Goal: Information Seeking & Learning: Learn about a topic

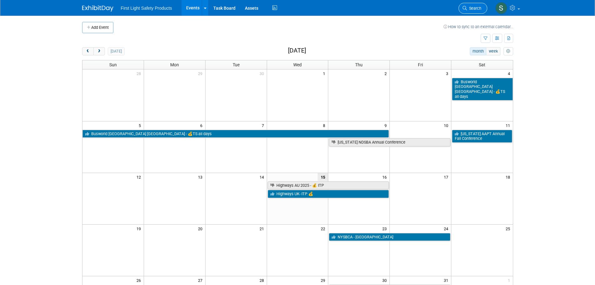
click at [464, 9] on icon at bounding box center [465, 8] width 4 height 4
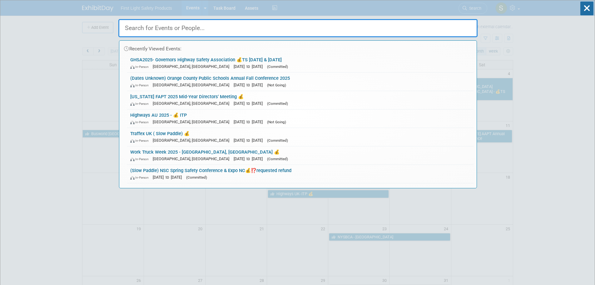
paste input "AAPT Fall Conference"
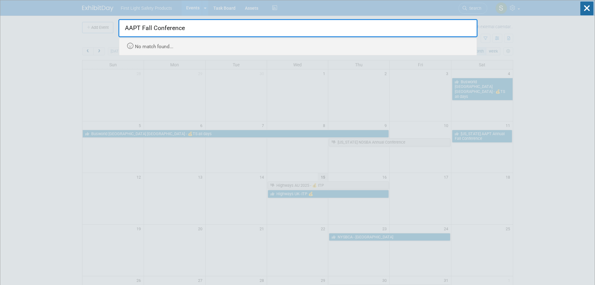
drag, startPoint x: 142, startPoint y: 29, endPoint x: 285, endPoint y: 57, distance: 146.4
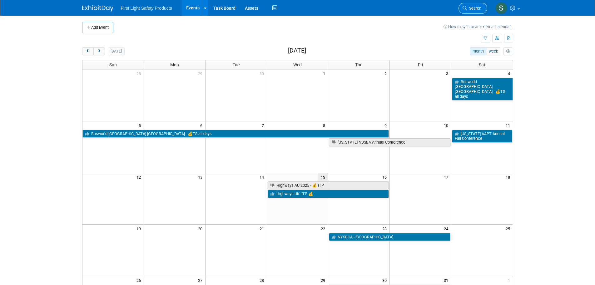
click at [462, 7] on link "Search" at bounding box center [473, 8] width 29 height 11
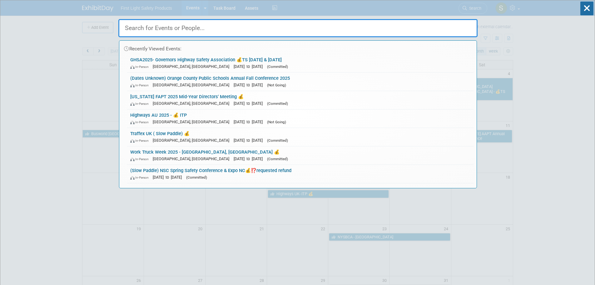
paste input "AAPT Fall Conference"
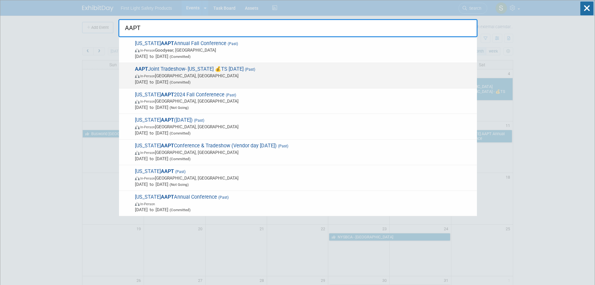
type input "AAPT"
click at [188, 78] on span "In-Person Hot Springs, AR" at bounding box center [304, 75] width 339 height 6
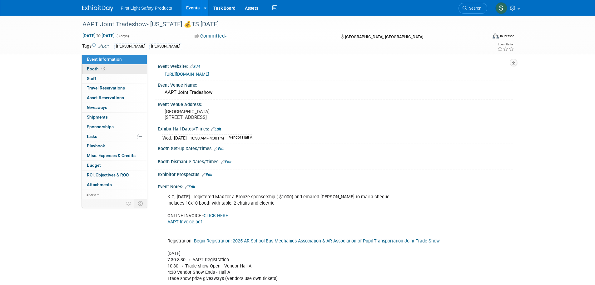
click at [109, 65] on link "Booth" at bounding box center [114, 68] width 65 height 9
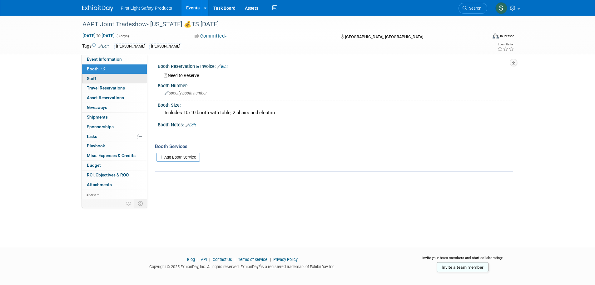
click at [101, 78] on link "0 Staff 0" at bounding box center [114, 78] width 65 height 9
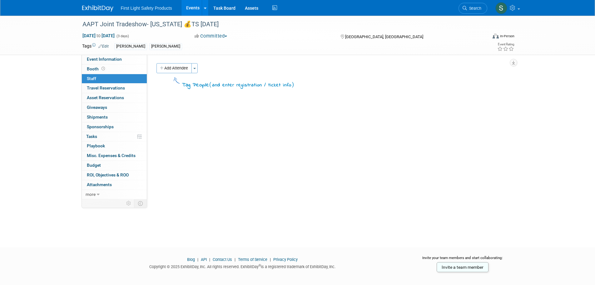
click at [477, 7] on span "Search" at bounding box center [474, 8] width 14 height 5
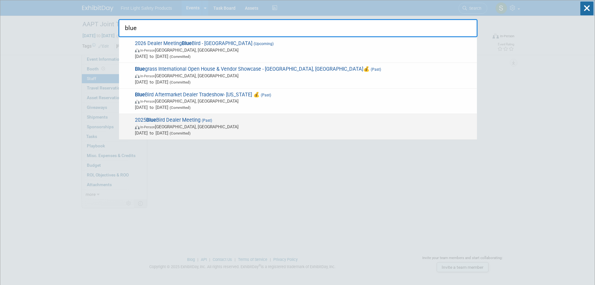
type input "blue"
click at [192, 122] on span "2025 Blue Bird Dealer Meeting (Past) In-Person Lake Buena Vista, FL Nov 5, 2024…" at bounding box center [303, 126] width 341 height 19
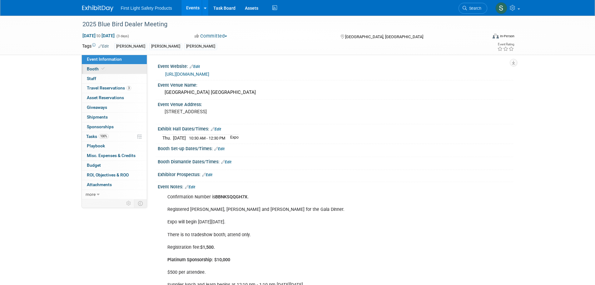
click at [106, 72] on link "Booth" at bounding box center [114, 68] width 65 height 9
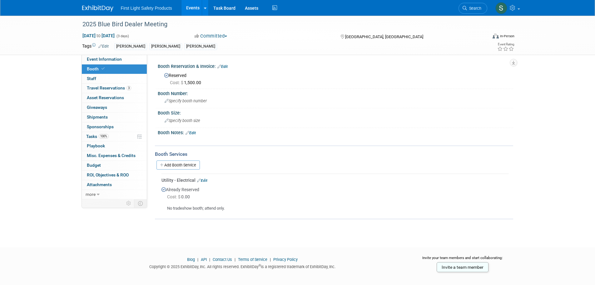
click at [474, 12] on link "Search" at bounding box center [473, 8] width 29 height 11
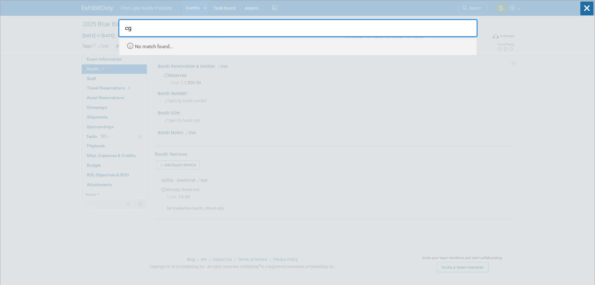
type input "c"
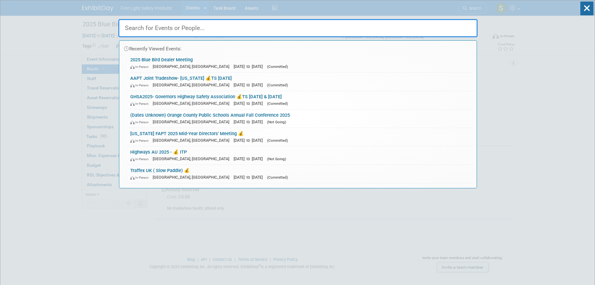
drag, startPoint x: 162, startPoint y: 24, endPoint x: 162, endPoint y: 28, distance: 4.4
click at [162, 25] on input "text" at bounding box center [297, 28] width 359 height 18
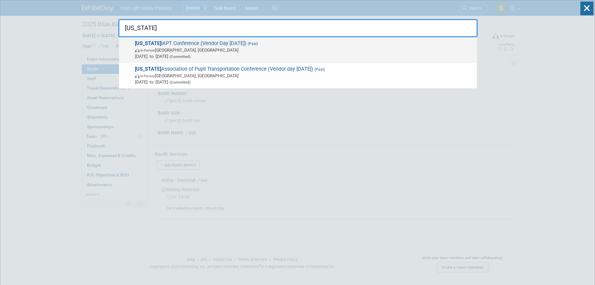
type input "iowa"
click at [177, 51] on span "In-Person Des Moines, IA" at bounding box center [304, 50] width 339 height 6
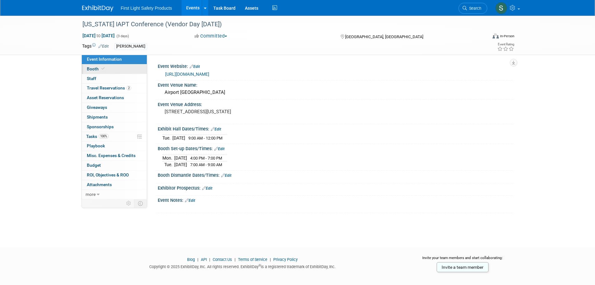
click at [87, 67] on span "Booth" at bounding box center [96, 68] width 19 height 5
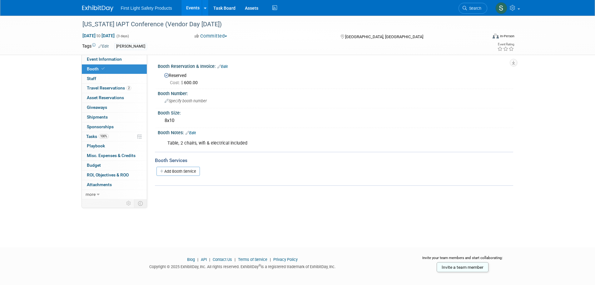
click at [481, 4] on link "Search" at bounding box center [473, 8] width 29 height 11
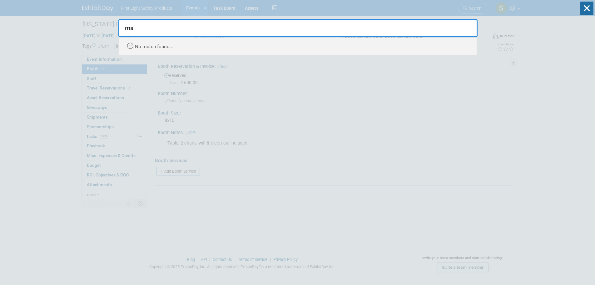
type input "m"
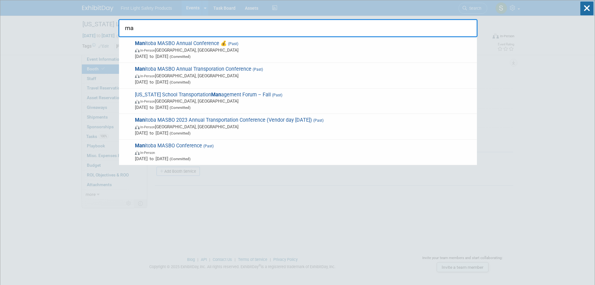
type input "m"
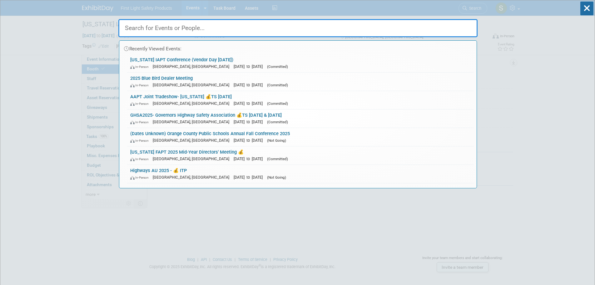
click at [165, 30] on input "text" at bounding box center [297, 28] width 359 height 18
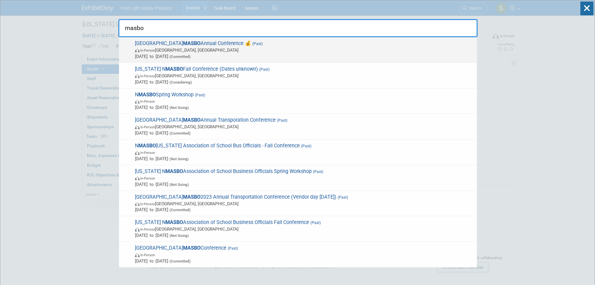
type input "masbo"
click at [199, 49] on span "In-Person Winnipeg, Canada" at bounding box center [304, 50] width 339 height 6
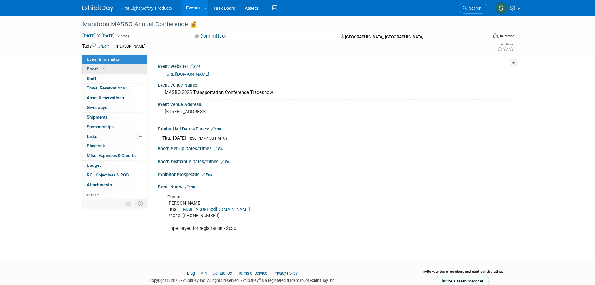
click at [100, 67] on span at bounding box center [103, 68] width 6 height 5
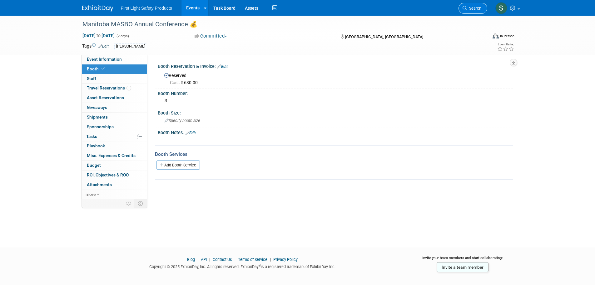
click at [471, 3] on link "Search" at bounding box center [473, 8] width 29 height 11
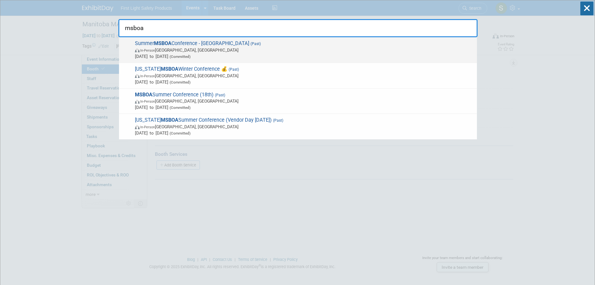
type input "msboa"
click at [200, 41] on span "Summer MSBOA Conference - MN (Past) In-Person Deerwood, MN Jun 16, 2025 to Jun …" at bounding box center [303, 49] width 341 height 19
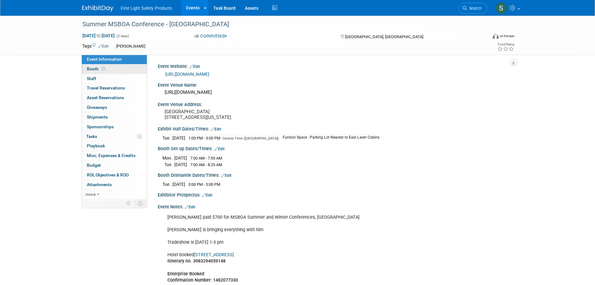
click at [85, 69] on link "Booth" at bounding box center [114, 68] width 65 height 9
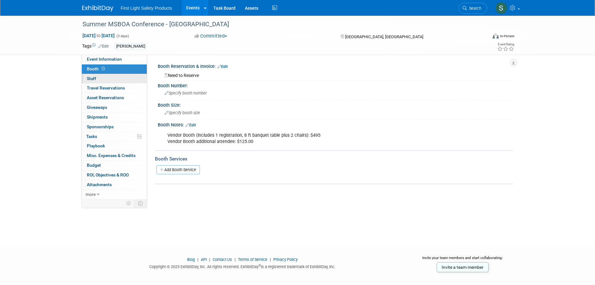
click at [93, 75] on link "0 Staff 0" at bounding box center [114, 78] width 65 height 9
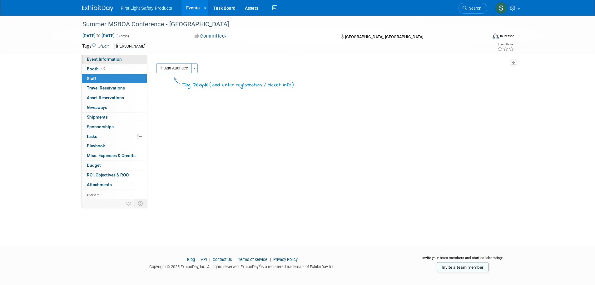
click at [108, 62] on link "Event Information" at bounding box center [114, 59] width 65 height 9
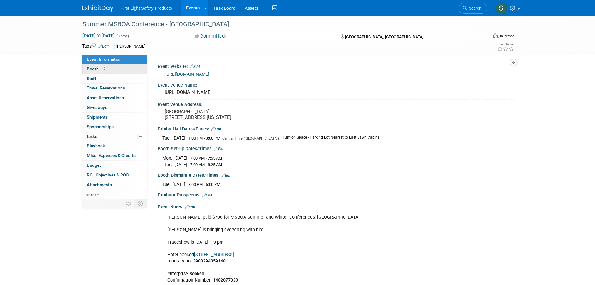
click at [104, 71] on span at bounding box center [103, 68] width 6 height 5
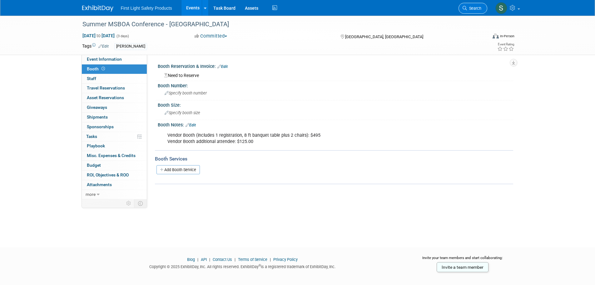
click at [465, 6] on link "Search" at bounding box center [473, 8] width 29 height 11
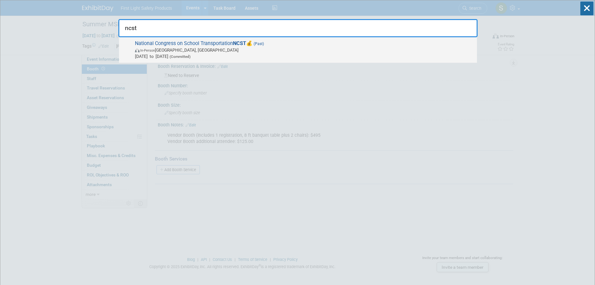
type input "ncst"
click at [219, 41] on span "National Congress on School Transportation NCST 💰 (Past) In-Person Des Moines, …" at bounding box center [303, 49] width 341 height 19
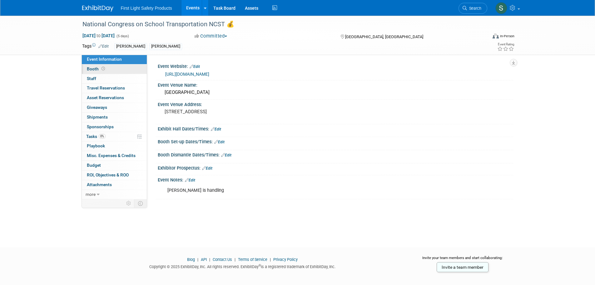
click at [115, 69] on link "Booth" at bounding box center [114, 68] width 65 height 9
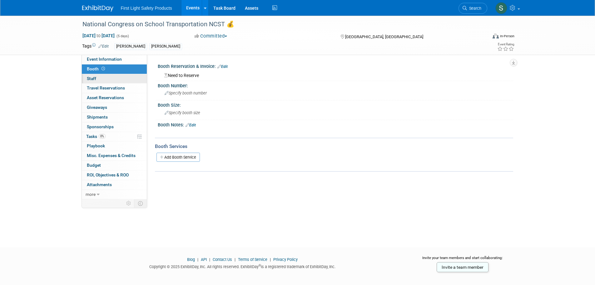
click at [116, 75] on link "0 Staff 0" at bounding box center [114, 78] width 65 height 9
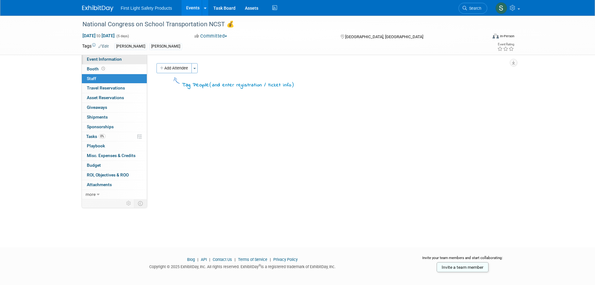
click at [116, 60] on span "Event Information" at bounding box center [104, 59] width 35 height 5
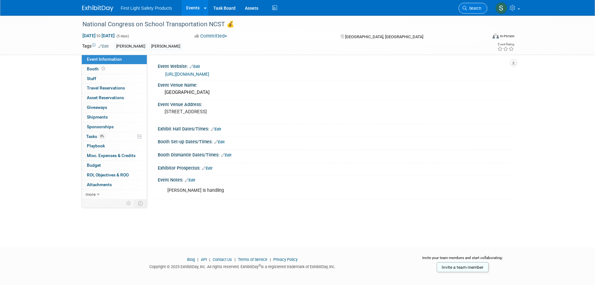
click at [472, 9] on span "Search" at bounding box center [474, 8] width 14 height 5
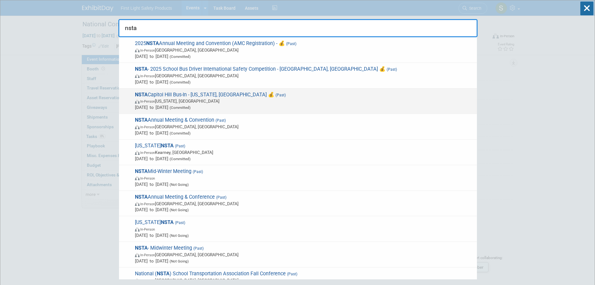
type input "nsta"
click at [215, 104] on span "Mar 26, 2025 to Mar 27, 2025 (Committed)" at bounding box center [304, 107] width 339 height 6
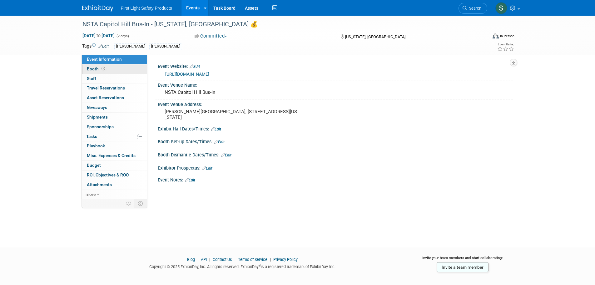
click at [123, 70] on link "Booth" at bounding box center [114, 68] width 65 height 9
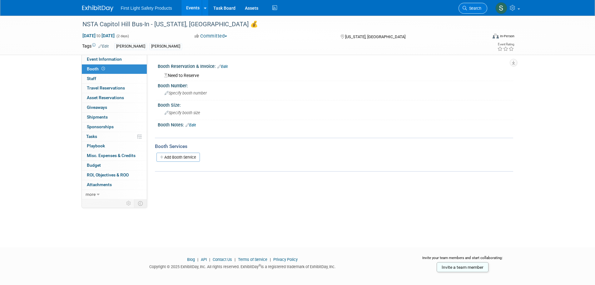
click at [479, 5] on link "Search" at bounding box center [473, 8] width 29 height 11
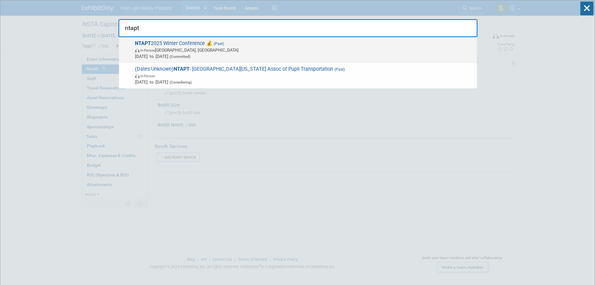
type input "ntapt"
click at [216, 47] on span "In-Person Royse City, TX" at bounding box center [304, 50] width 339 height 6
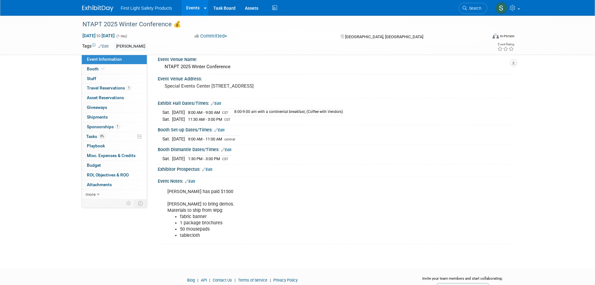
scroll to position [52, 0]
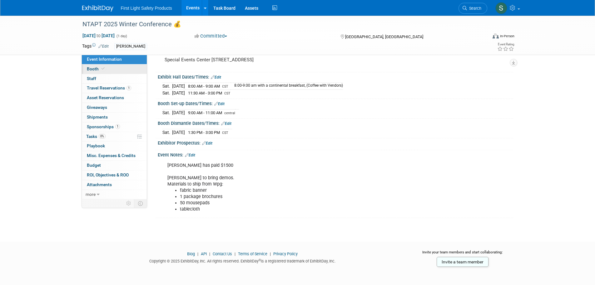
click at [102, 70] on icon at bounding box center [103, 68] width 3 height 3
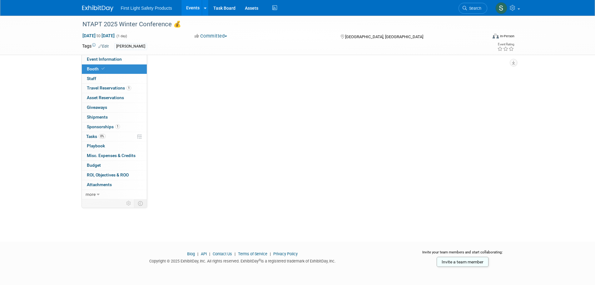
scroll to position [0, 0]
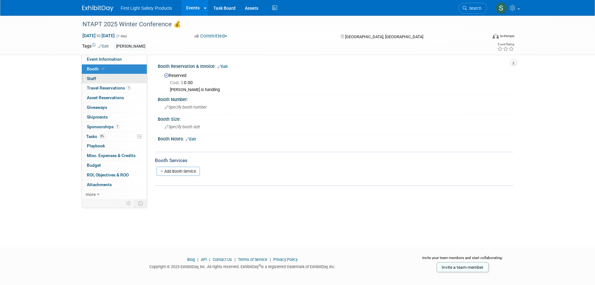
click at [109, 82] on link "0 Staff 0" at bounding box center [114, 78] width 65 height 9
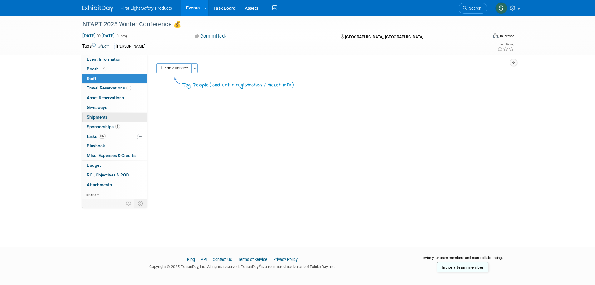
click at [103, 120] on link "0 Shipments 0" at bounding box center [114, 116] width 65 height 9
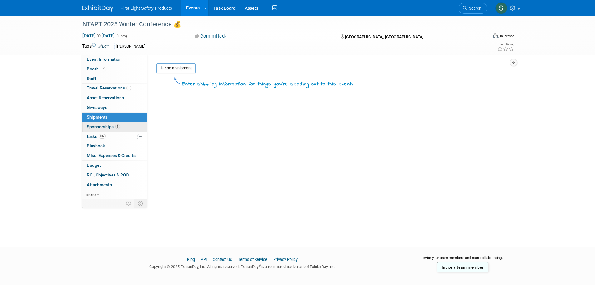
click at [109, 127] on span "Sponsorships 1" at bounding box center [103, 126] width 33 height 5
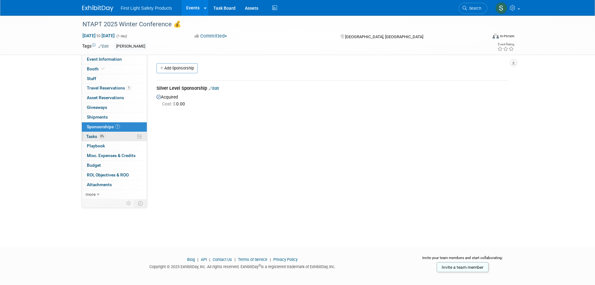
click at [114, 135] on link "0% Tasks 0%" at bounding box center [114, 136] width 65 height 9
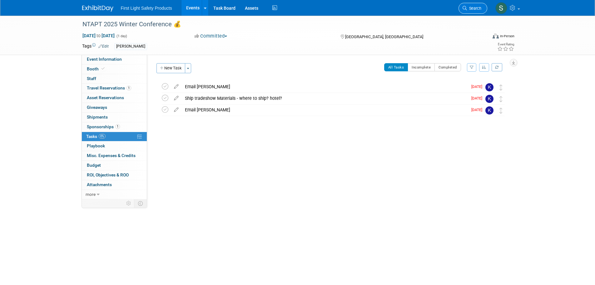
click at [464, 7] on icon at bounding box center [465, 8] width 4 height 4
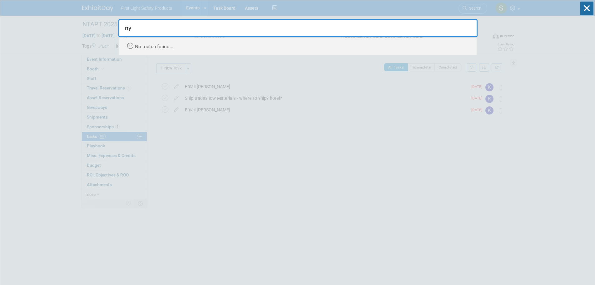
type input "n"
type input "c"
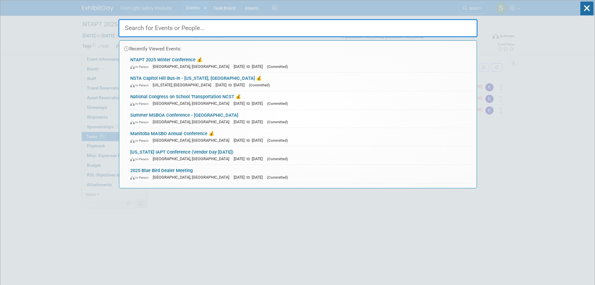
click at [168, 32] on input "text" at bounding box center [297, 28] width 359 height 18
click at [164, 31] on input "text" at bounding box center [297, 28] width 359 height 18
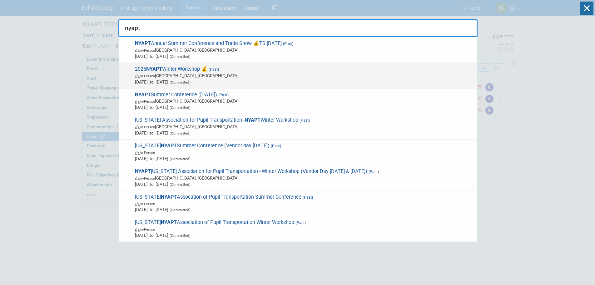
type input "nyapt"
click at [193, 76] on span "In-Person Albany, NY" at bounding box center [304, 75] width 339 height 6
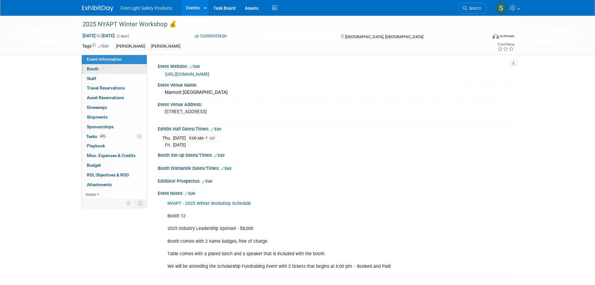
click at [113, 64] on link "Booth" at bounding box center [114, 68] width 65 height 9
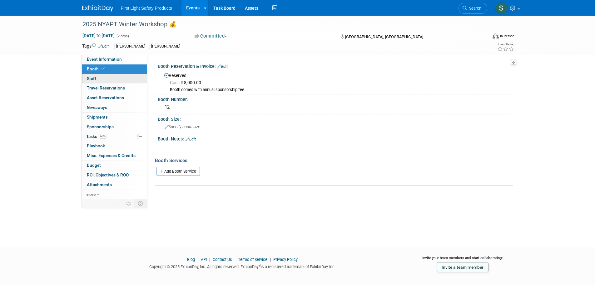
drag, startPoint x: 110, startPoint y: 57, endPoint x: 128, endPoint y: 80, distance: 29.1
click at [110, 57] on span "Event Information" at bounding box center [104, 59] width 35 height 5
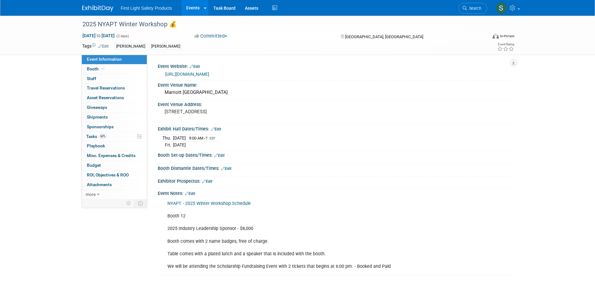
click at [476, 8] on span "Search" at bounding box center [474, 8] width 14 height 5
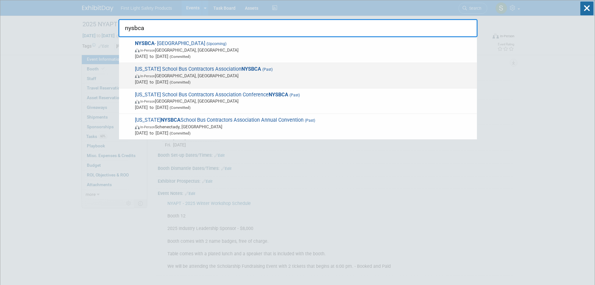
type input "nysbca"
click at [194, 79] on span "Oct 24, 2024 to Oct 25, 2024 (Committed)" at bounding box center [304, 82] width 339 height 6
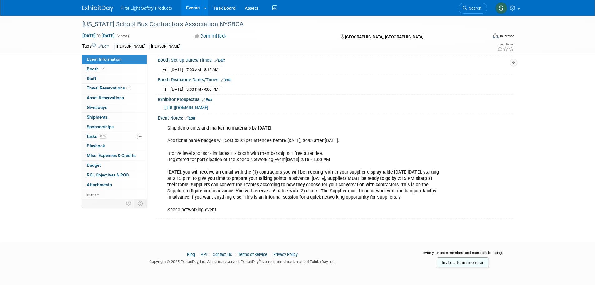
scroll to position [94, 0]
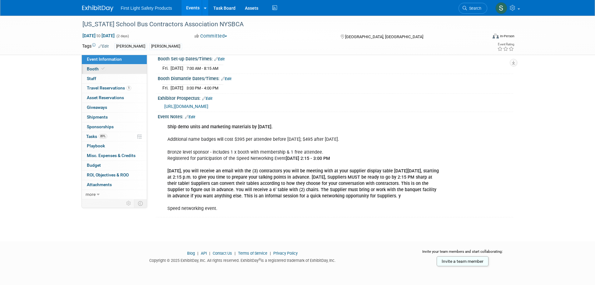
click at [112, 69] on link "Booth" at bounding box center [114, 68] width 65 height 9
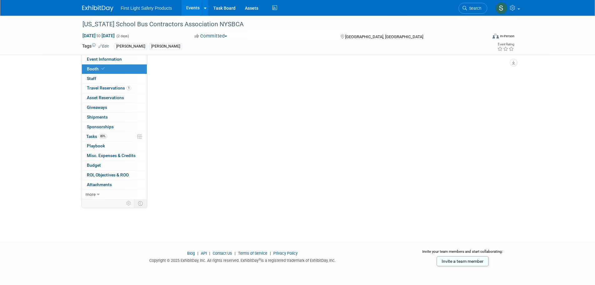
scroll to position [0, 0]
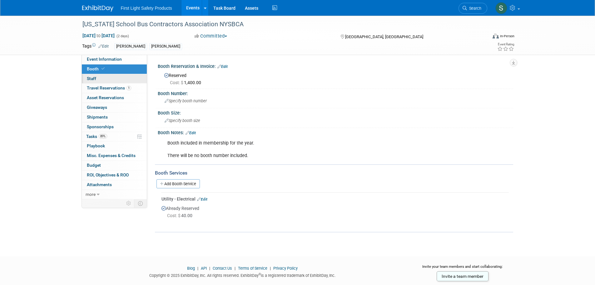
drag, startPoint x: 107, startPoint y: 55, endPoint x: 125, endPoint y: 77, distance: 28.6
click at [107, 55] on link "Event Information" at bounding box center [114, 59] width 65 height 9
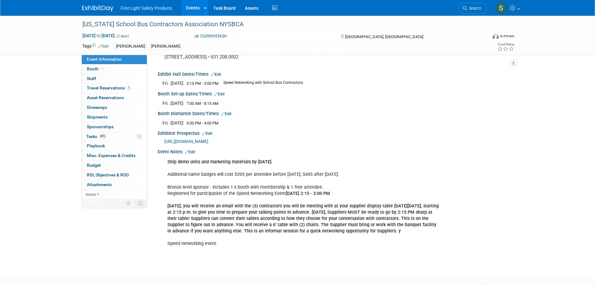
scroll to position [94, 0]
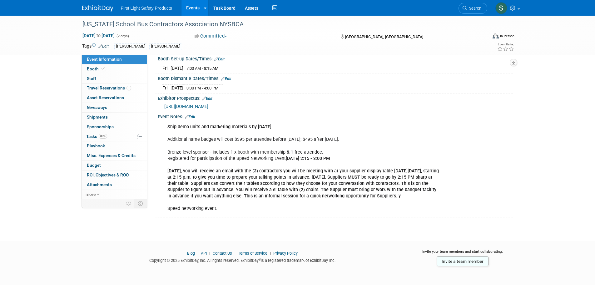
click at [444, 122] on div "Ship demo units and marketing materials by October 18. Additional name badges w…" at bounding box center [303, 168] width 281 height 94
click at [459, 6] on link "Search" at bounding box center [473, 8] width 29 height 11
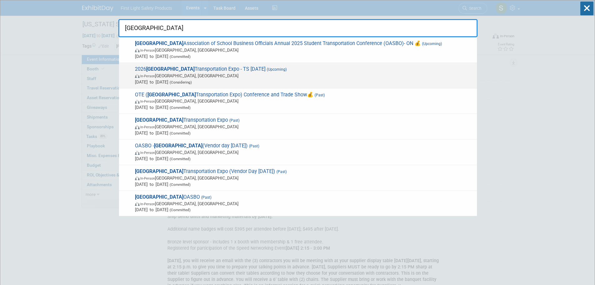
type input "ontario"
click at [210, 73] on span "In-Person Toronto, Canada" at bounding box center [304, 75] width 339 height 6
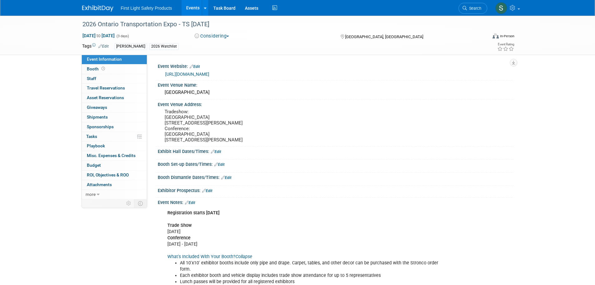
click at [481, 9] on link "Search" at bounding box center [473, 8] width 29 height 11
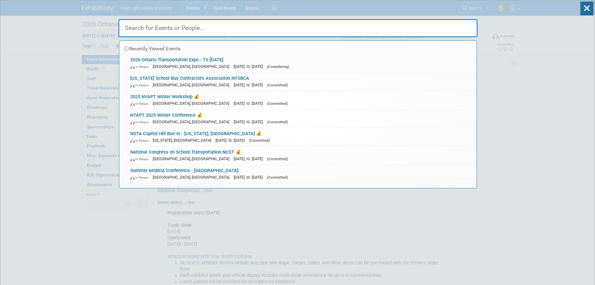
paste input "Ontario Transportation Expo"
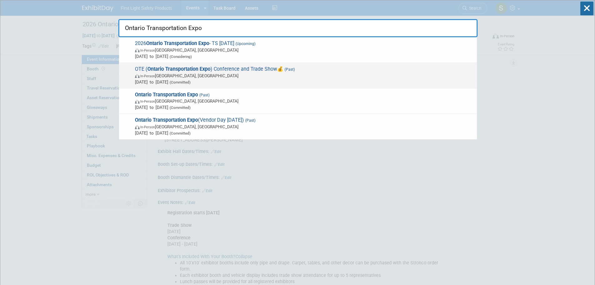
type input "Ontario Transportation Expo"
click at [203, 79] on span "Mar 31, 2025 to Apr 2, 2025 (Committed)" at bounding box center [304, 82] width 339 height 6
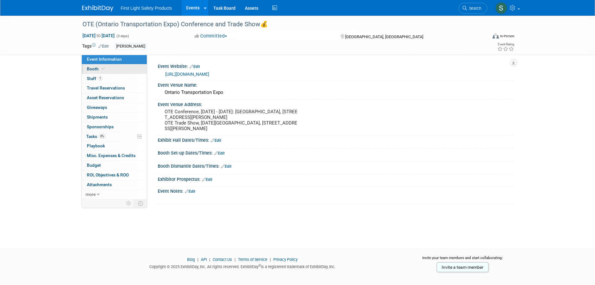
click at [120, 72] on link "Booth" at bounding box center [114, 68] width 65 height 9
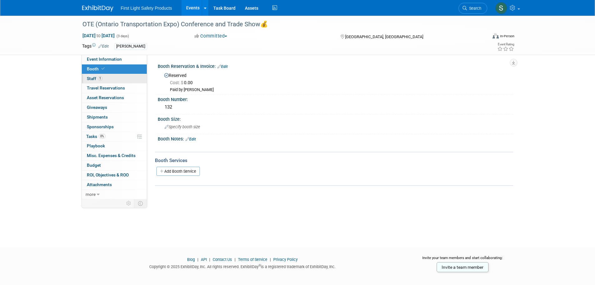
click at [120, 78] on link "1 Staff 1" at bounding box center [114, 78] width 65 height 9
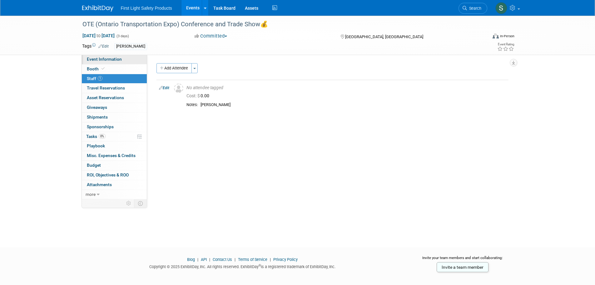
click at [117, 62] on link "Event Information" at bounding box center [114, 59] width 65 height 9
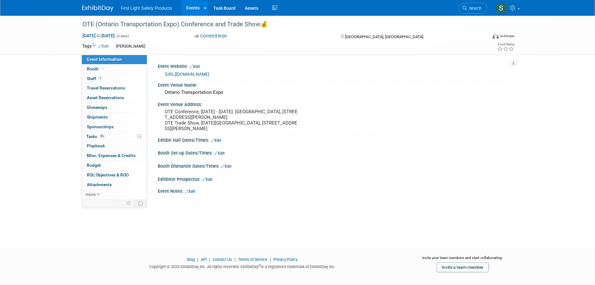
click at [470, 7] on span "Search" at bounding box center [474, 8] width 14 height 5
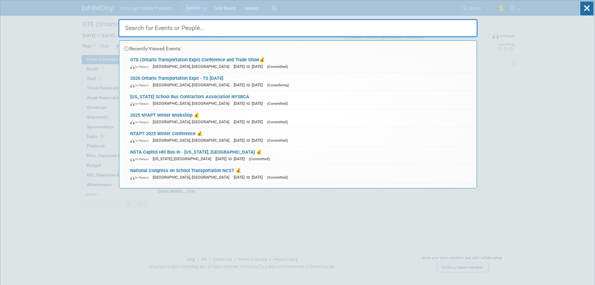
paste input "PASBO"
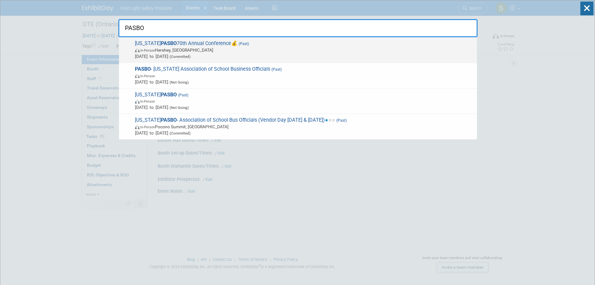
type input "PASBO"
click at [191, 57] on span "(Committed)" at bounding box center [179, 56] width 22 height 4
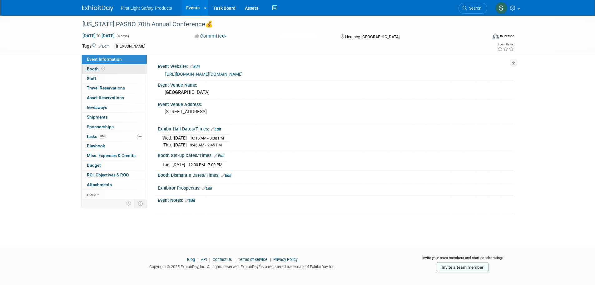
click at [114, 66] on link "Booth" at bounding box center [114, 68] width 65 height 9
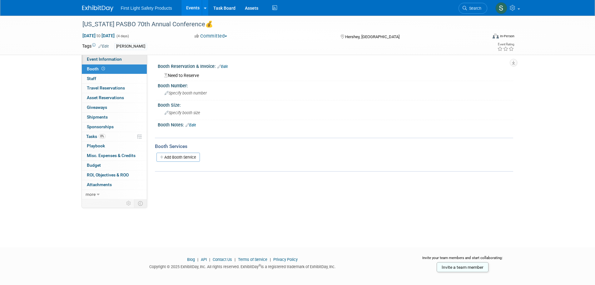
click at [112, 61] on span "Event Information" at bounding box center [104, 59] width 35 height 5
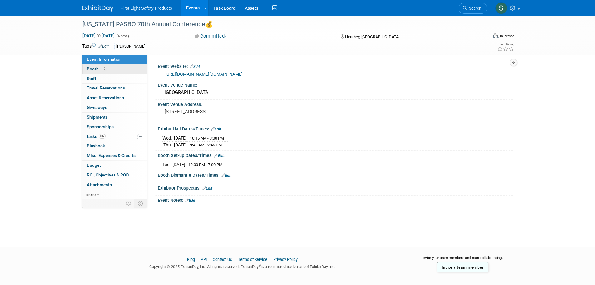
click at [113, 71] on link "Booth" at bounding box center [114, 68] width 65 height 9
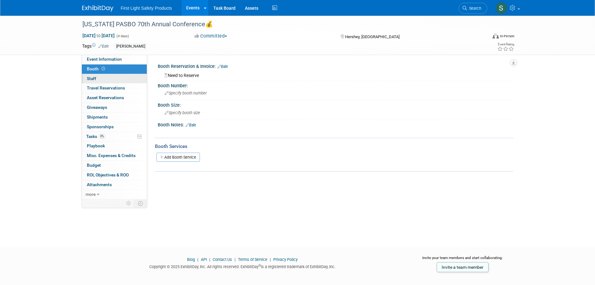
click at [113, 77] on link "0 Staff 0" at bounding box center [114, 78] width 65 height 9
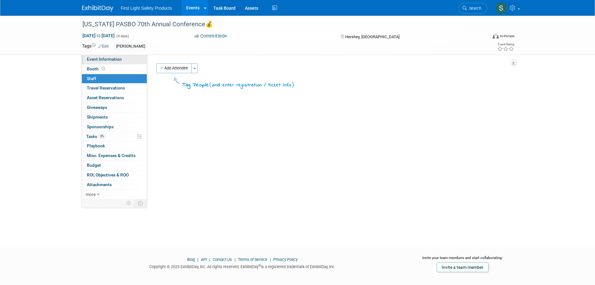
click at [115, 61] on span "Event Information" at bounding box center [104, 59] width 35 height 5
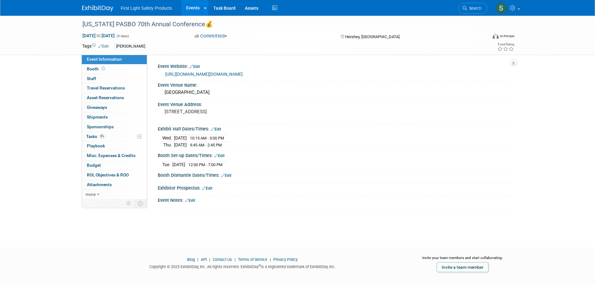
click at [474, 9] on span "Search" at bounding box center [474, 8] width 14 height 5
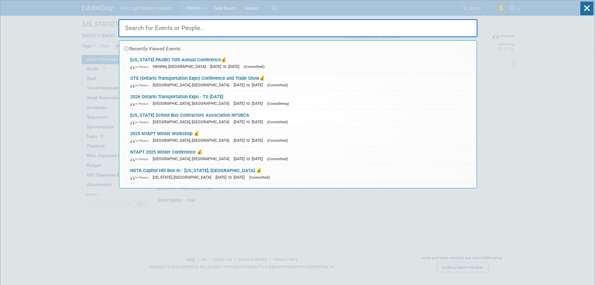
paste input "PMMI"
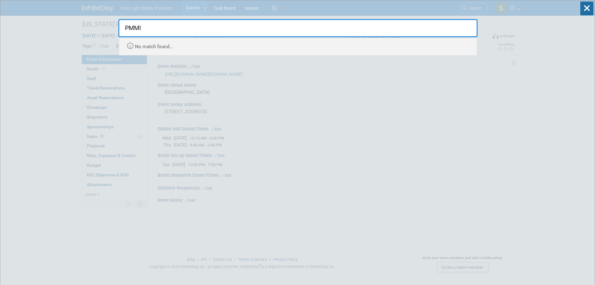
click at [173, 28] on input "PMMI" at bounding box center [297, 28] width 359 height 18
paste input "TAPT"
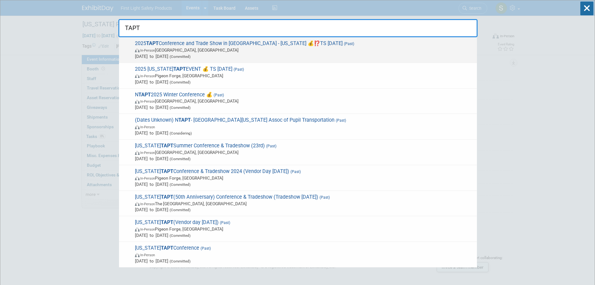
type input "TAPT"
click at [201, 51] on span "In-Person Fort Worth, TX" at bounding box center [304, 50] width 339 height 6
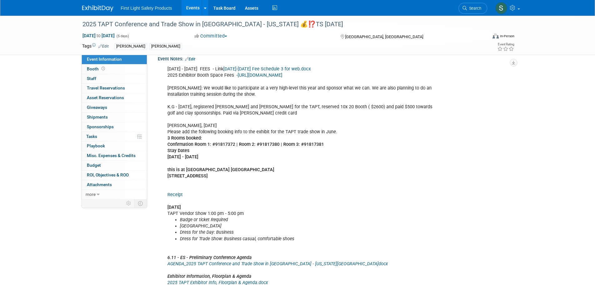
scroll to position [158, 0]
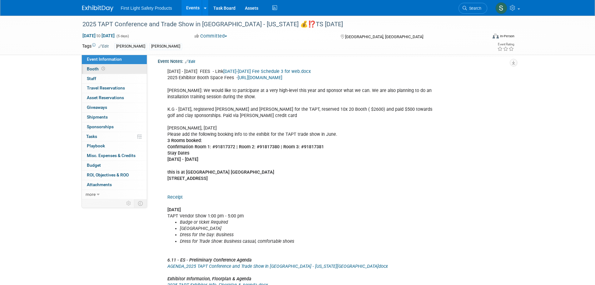
click at [139, 68] on link "Booth" at bounding box center [114, 68] width 65 height 9
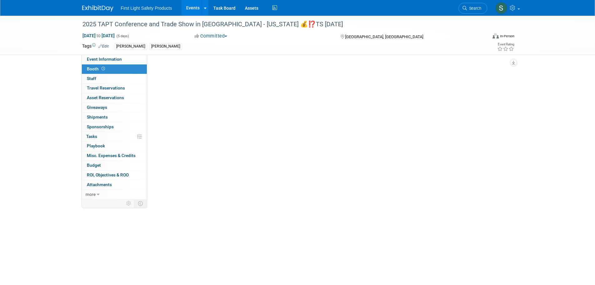
scroll to position [0, 0]
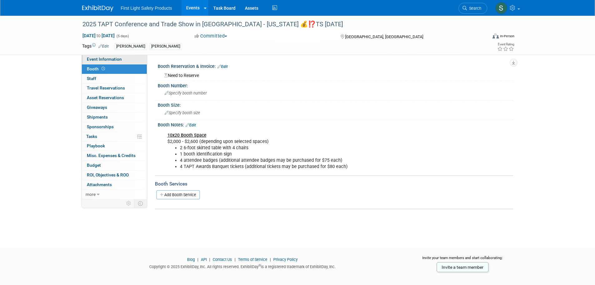
click at [110, 62] on link "Event Information" at bounding box center [114, 59] width 65 height 9
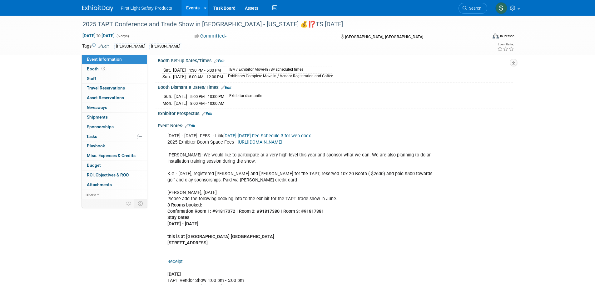
scroll to position [94, 0]
click at [473, 2] on li "Search" at bounding box center [473, 7] width 29 height 15
drag, startPoint x: 471, startPoint y: 6, endPoint x: 463, endPoint y: 9, distance: 9.4
click at [471, 6] on span "Search" at bounding box center [474, 8] width 14 height 5
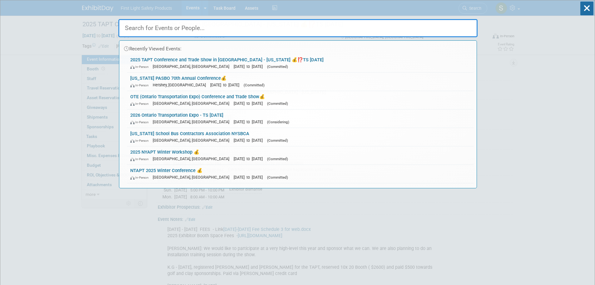
paste input "TN School Bus Safety Competition"
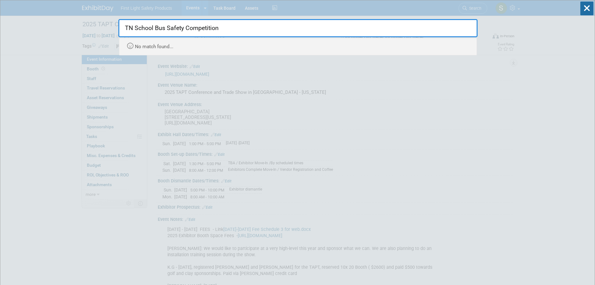
drag, startPoint x: 132, startPoint y: 28, endPoint x: 112, endPoint y: 29, distance: 20.0
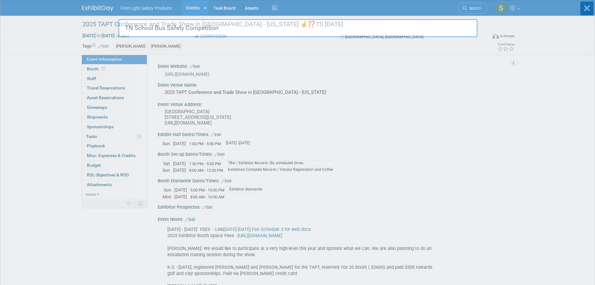
type input "School Bus Safety Competition"
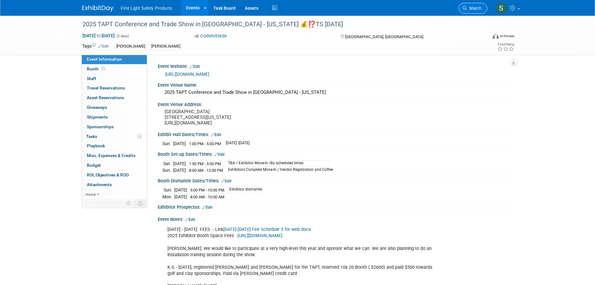
click at [473, 7] on span "Search" at bounding box center [474, 8] width 14 height 5
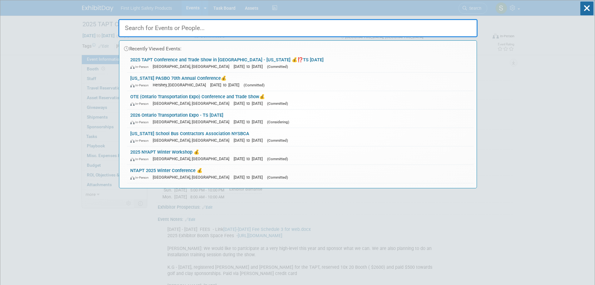
paste input "TN School Bus Safety Competition"
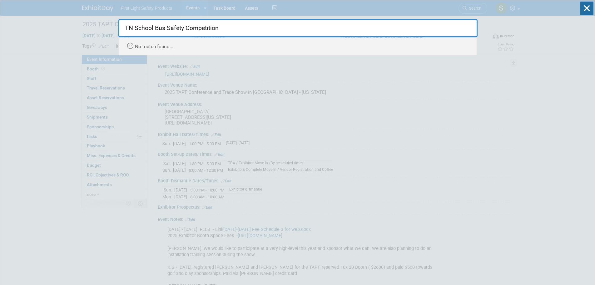
click at [134, 29] on input "TN School Bus Safety Competition" at bounding box center [297, 28] width 359 height 18
type input "School Bus Safety Competition"
drag, startPoint x: 222, startPoint y: 29, endPoint x: 57, endPoint y: 28, distance: 165.2
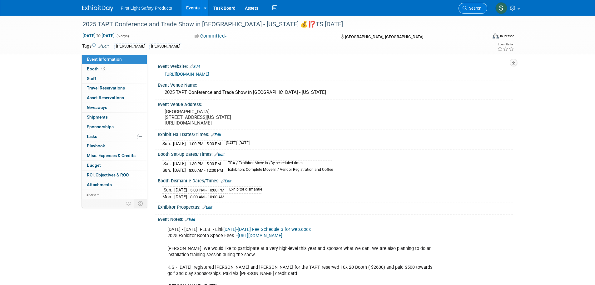
click at [463, 4] on link "Search" at bounding box center [473, 8] width 29 height 11
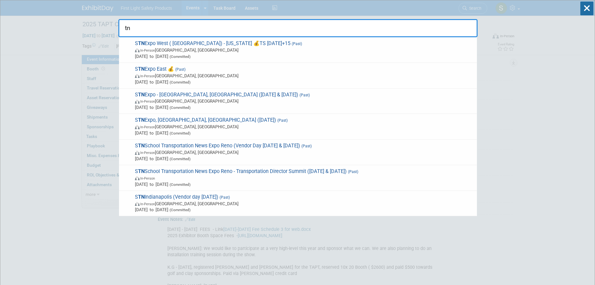
type input "tn"
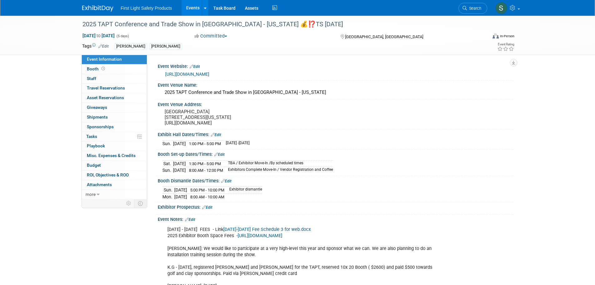
click at [479, 6] on span "Search" at bounding box center [474, 8] width 14 height 5
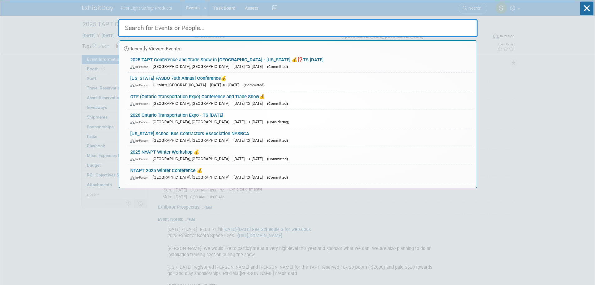
paste input "Tri County"
type input "Tri County"
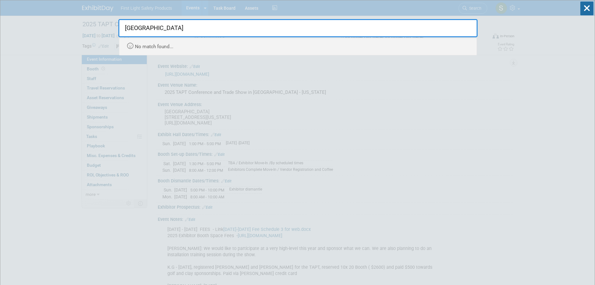
drag, startPoint x: 166, startPoint y: 32, endPoint x: 73, endPoint y: 32, distance: 93.1
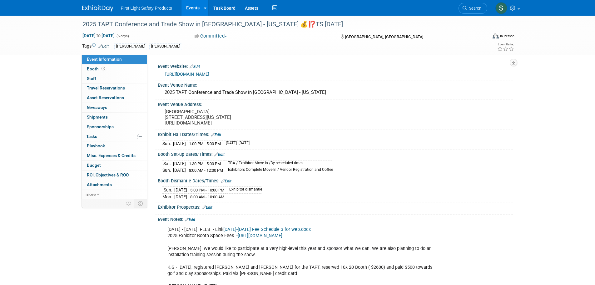
click at [469, 11] on link "Search" at bounding box center [473, 8] width 29 height 11
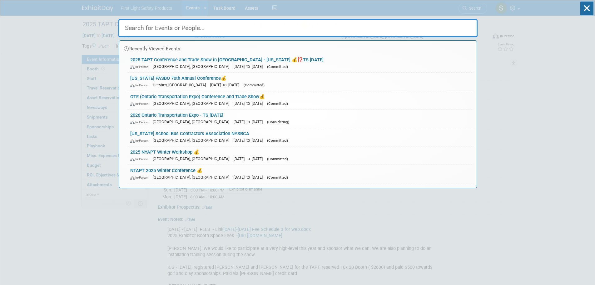
paste input "True North"
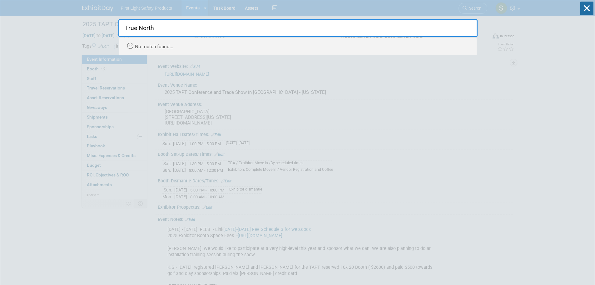
click at [200, 34] on input "True North" at bounding box center [297, 28] width 359 height 18
click at [199, 33] on input "True North" at bounding box center [297, 28] width 359 height 18
paste input "VAPT"
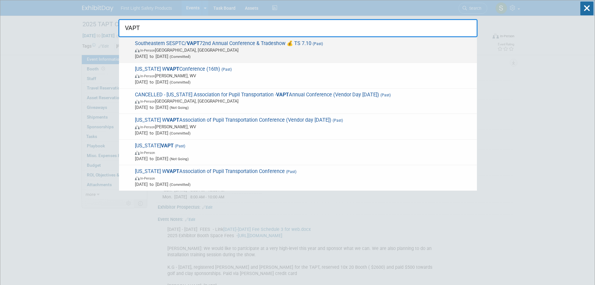
type input "VAPT"
click at [225, 50] on span "In-Person Richmond, VA" at bounding box center [304, 50] width 339 height 6
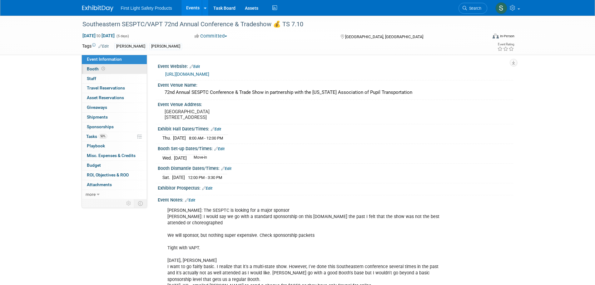
click at [109, 72] on link "Booth" at bounding box center [114, 68] width 65 height 9
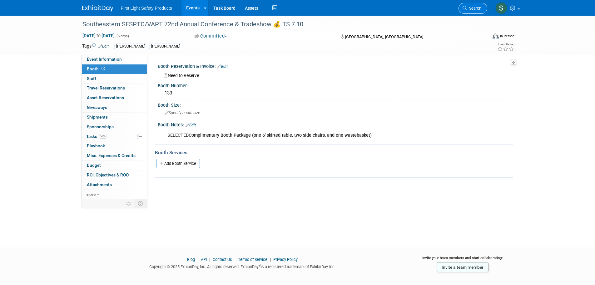
click at [465, 8] on icon at bounding box center [465, 8] width 4 height 4
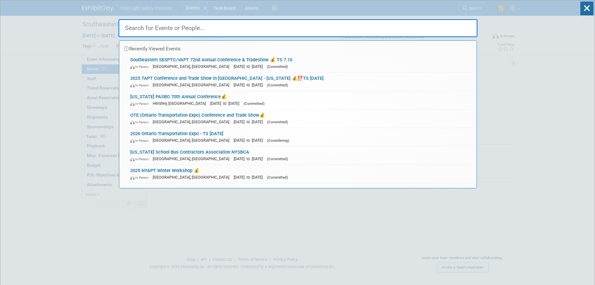
paste input "NJSTS"
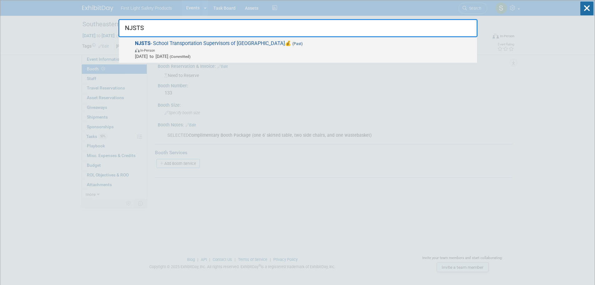
type input "NJSTS"
click at [177, 49] on span "In-Person" at bounding box center [304, 50] width 339 height 6
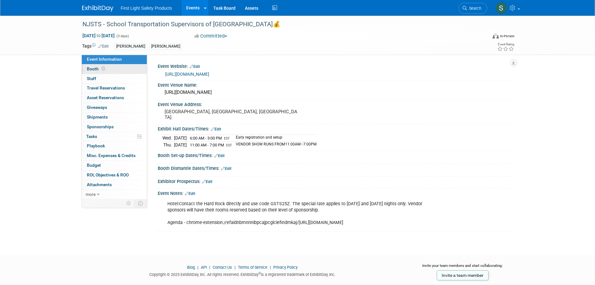
click at [102, 67] on icon at bounding box center [103, 68] width 3 height 3
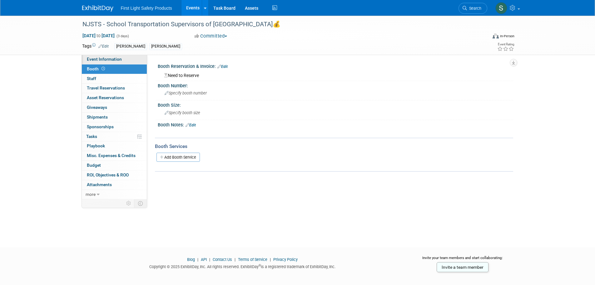
click at [119, 60] on span "Event Information" at bounding box center [104, 59] width 35 height 5
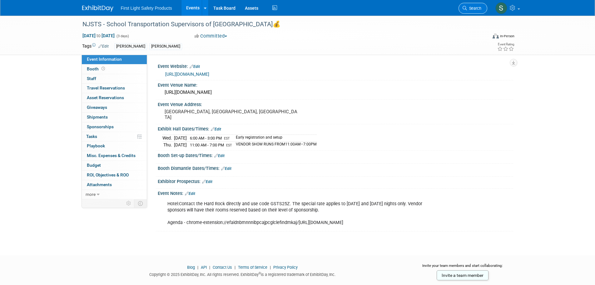
drag, startPoint x: 468, startPoint y: 10, endPoint x: 457, endPoint y: 15, distance: 11.9
click at [468, 10] on span "Search" at bounding box center [474, 8] width 14 height 5
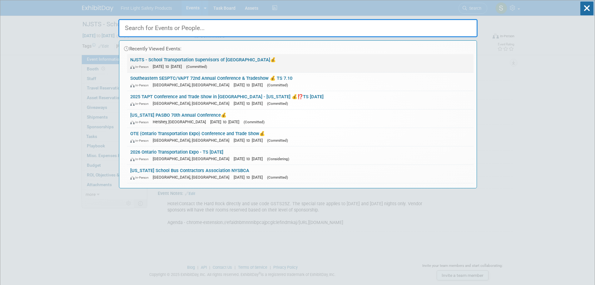
paste input "WAPT"
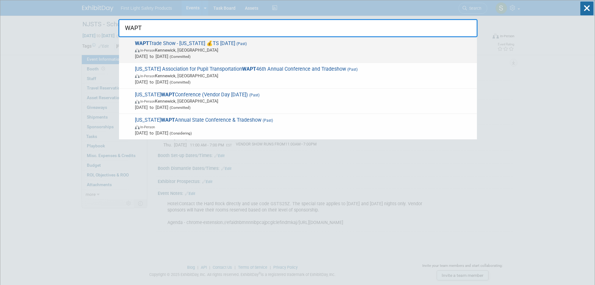
type input "WAPT"
click at [185, 44] on span "WAPT Trade Show - Washington 💰TS Monday, June 30 (Past) In-Person Kennewick, WA…" at bounding box center [303, 49] width 341 height 19
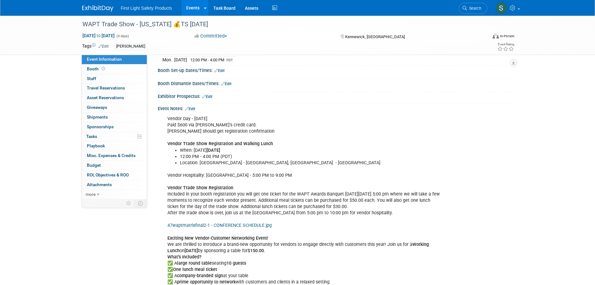
scroll to position [125, 0]
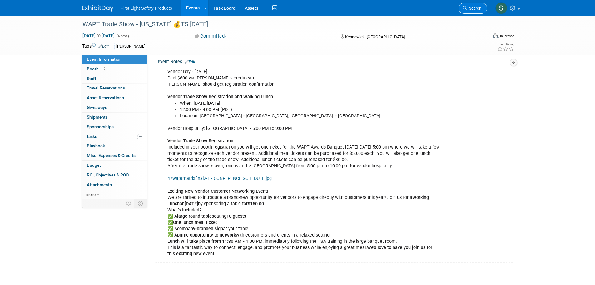
click at [464, 7] on icon at bounding box center [465, 8] width 4 height 4
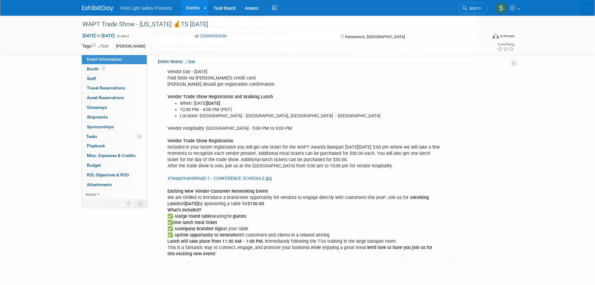
scroll to position [0, 0]
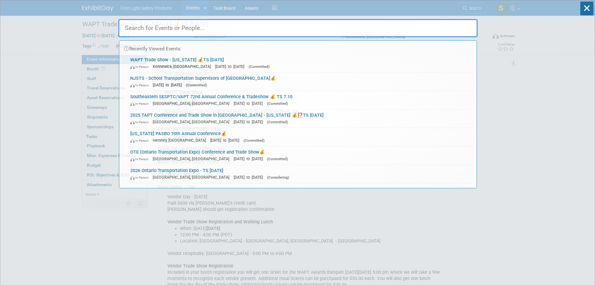
paste input "[US_STATE] Conference"
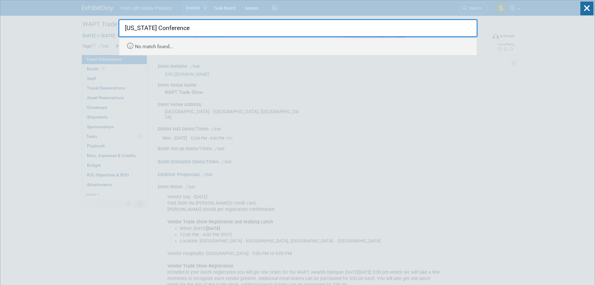
drag, startPoint x: 170, startPoint y: 25, endPoint x: 137, endPoint y: 27, distance: 32.9
click at [137, 27] on input "[US_STATE] Conference" at bounding box center [297, 28] width 359 height 18
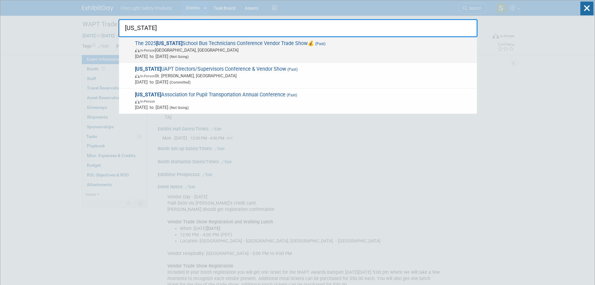
type input "[US_STATE]"
click at [217, 44] on span "The 2025 [US_STATE] School Bus Technicians Conference Vendor Trade Show💰 (Past)…" at bounding box center [303, 49] width 341 height 19
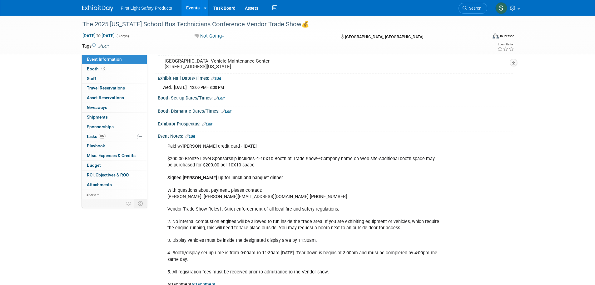
scroll to position [94, 0]
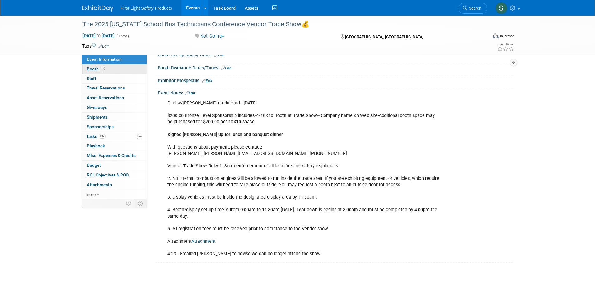
click at [113, 69] on link "Booth" at bounding box center [114, 68] width 65 height 9
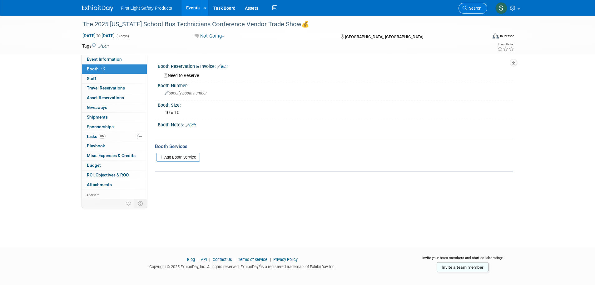
click at [478, 7] on span "Search" at bounding box center [474, 8] width 14 height 5
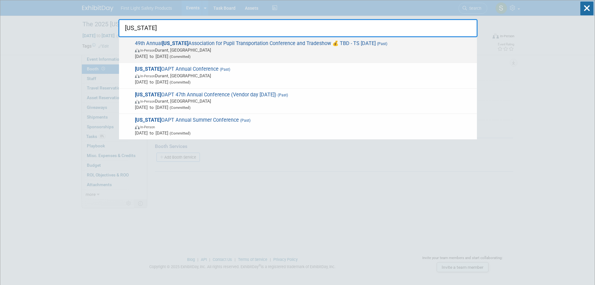
type input "oklahoma"
click at [246, 46] on span "49th Annual Oklahoma Association for Pupil Transportation Conference and Trades…" at bounding box center [303, 49] width 341 height 19
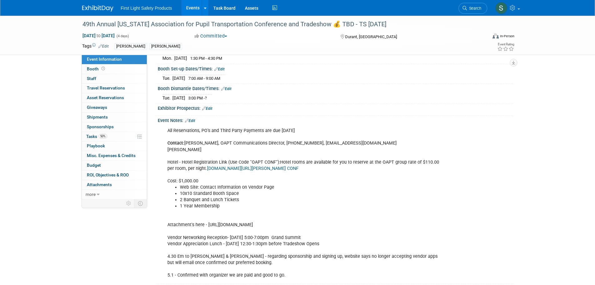
scroll to position [125, 0]
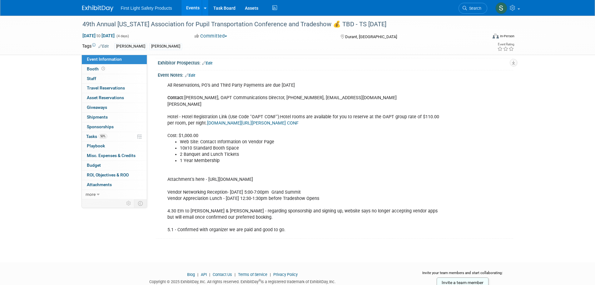
drag, startPoint x: 467, startPoint y: 7, endPoint x: 458, endPoint y: 10, distance: 9.9
click at [467, 7] on span "Search" at bounding box center [474, 8] width 14 height 5
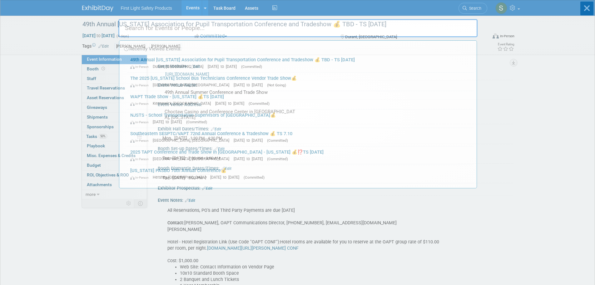
paste input "ASBO"
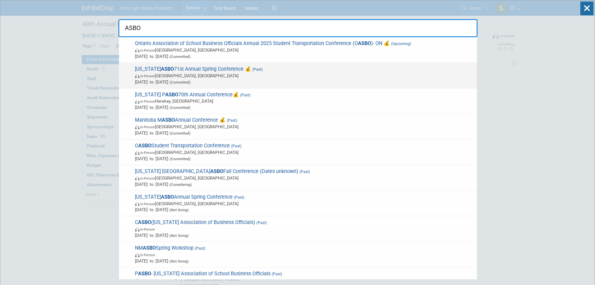
type input "ASBO"
click at [211, 77] on span "In-Person [GEOGRAPHIC_DATA], [GEOGRAPHIC_DATA]" at bounding box center [304, 75] width 339 height 6
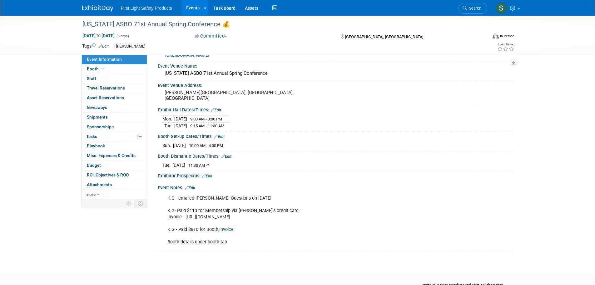
scroll to position [52, 0]
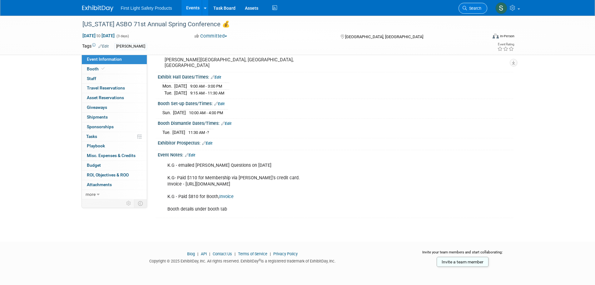
click at [465, 11] on link "Search" at bounding box center [473, 8] width 29 height 11
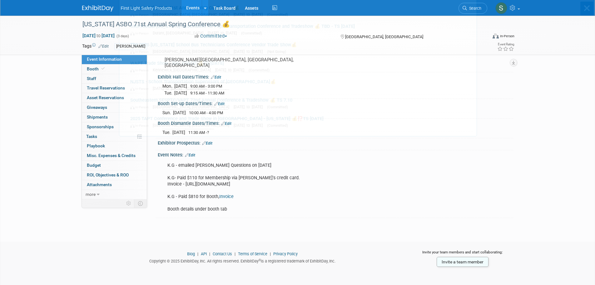
scroll to position [0, 0]
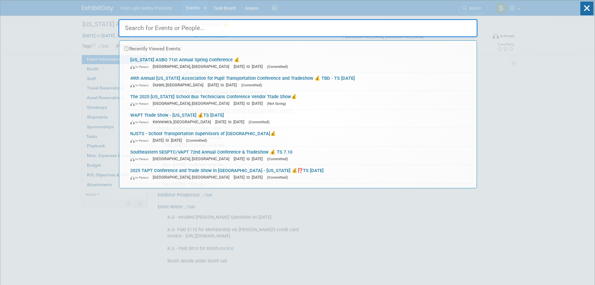
paste input "School Transportation Association"
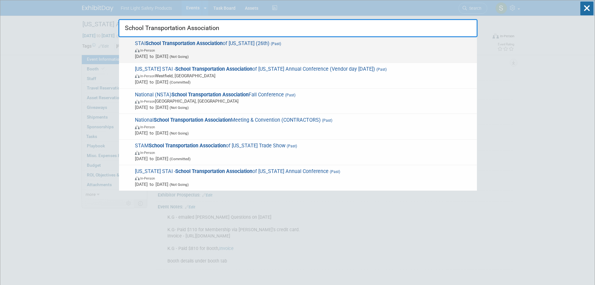
type input "School Transportation Association"
click at [220, 51] on span "In-Person" at bounding box center [304, 50] width 339 height 6
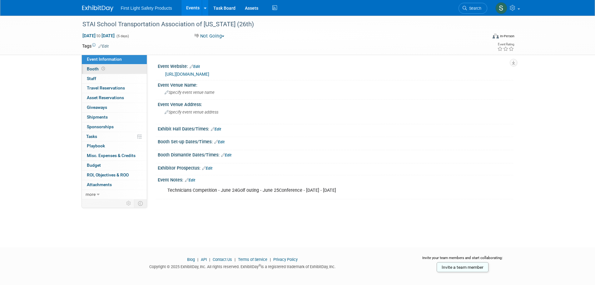
click at [117, 67] on link "Booth" at bounding box center [114, 68] width 65 height 9
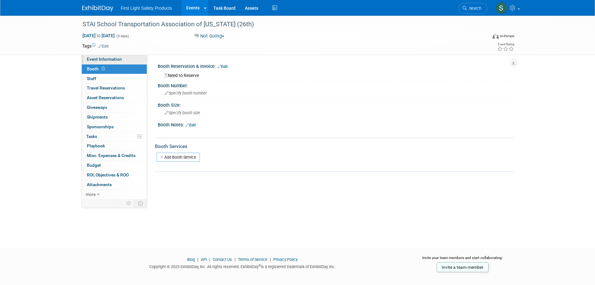
click at [113, 62] on link "Event Information" at bounding box center [114, 59] width 65 height 9
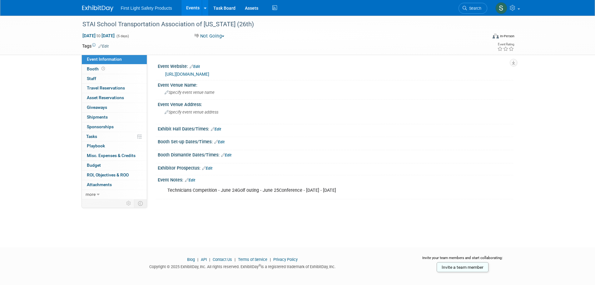
click at [474, 7] on span "Search" at bounding box center [474, 8] width 14 height 5
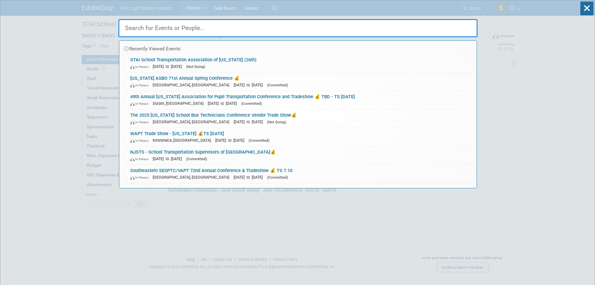
paste input "STN Expo East"
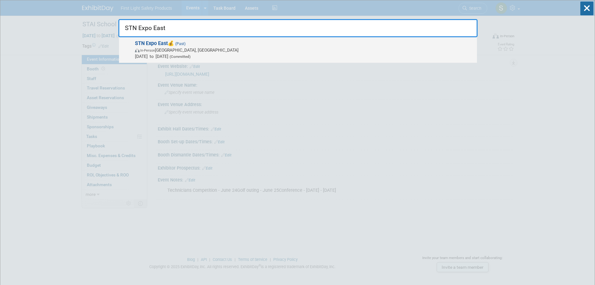
type input "STN Expo East"
click at [193, 51] on span "In-Person Concord, NC" at bounding box center [304, 50] width 339 height 6
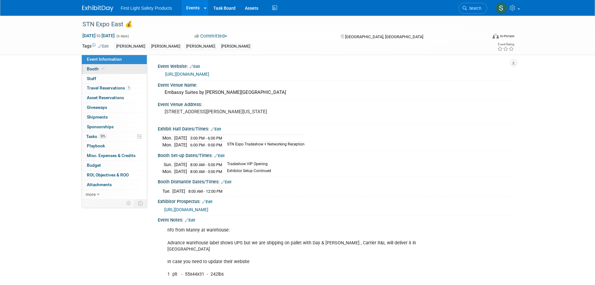
click at [126, 70] on link "Booth" at bounding box center [114, 68] width 65 height 9
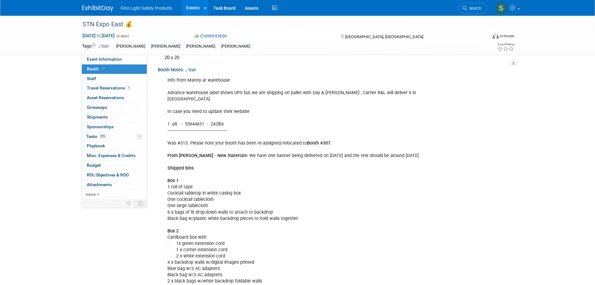
scroll to position [62, 0]
click at [120, 59] on span "Event Information" at bounding box center [104, 59] width 35 height 5
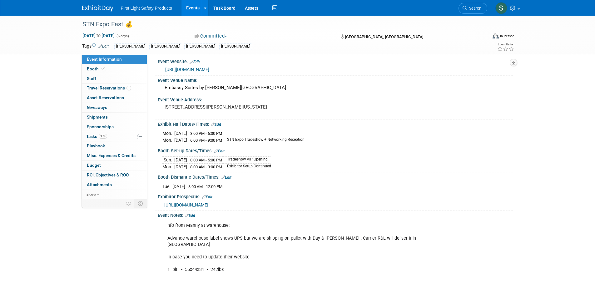
scroll to position [0, 0]
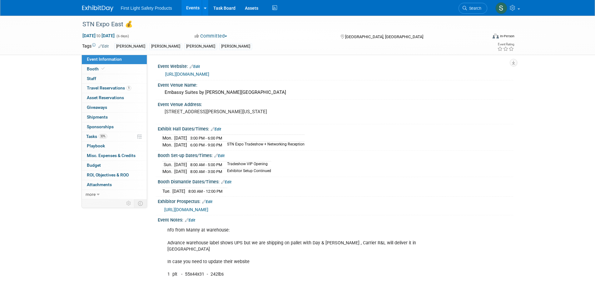
click at [479, 9] on span "Search" at bounding box center [474, 8] width 14 height 5
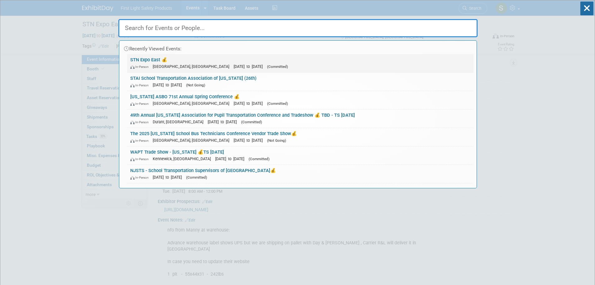
paste input "ATSSA"
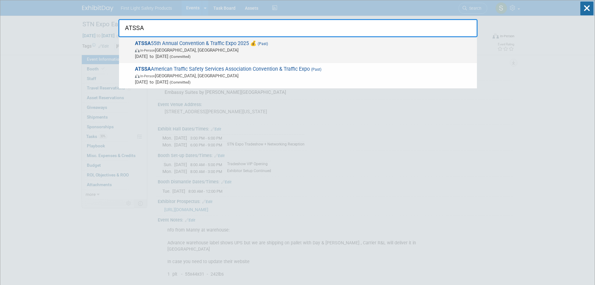
type input "ATSSA"
click at [221, 46] on span "ATSSA 55th Annual Convention & Traffic Expo 2025 💰 (Past) In-Person [GEOGRAPHIC…" at bounding box center [303, 49] width 341 height 19
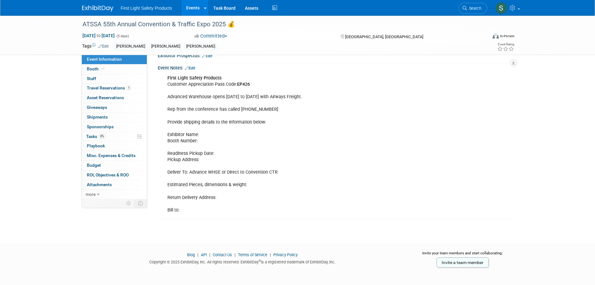
scroll to position [135, 0]
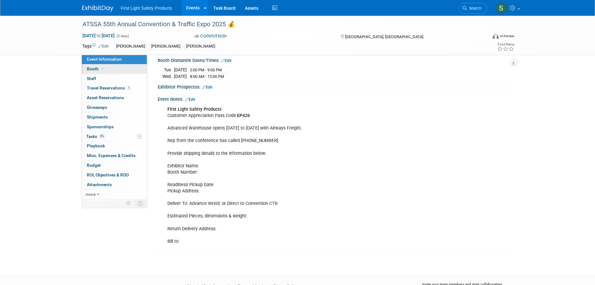
click at [108, 66] on link "Booth" at bounding box center [114, 68] width 65 height 9
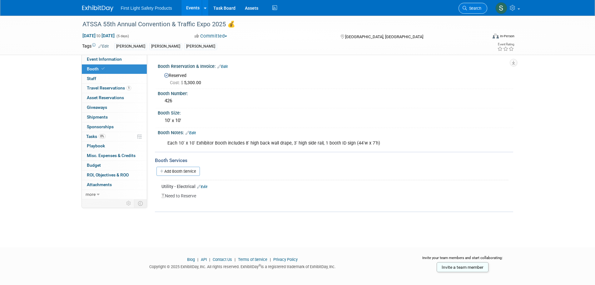
click at [474, 6] on span "Search" at bounding box center [474, 8] width 14 height 5
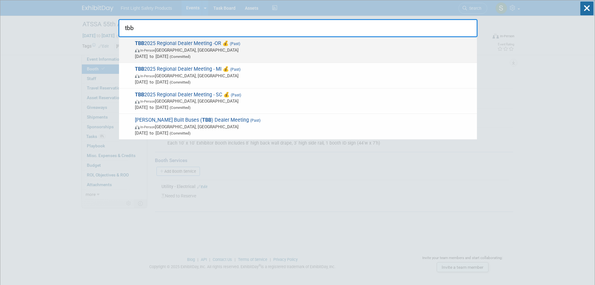
type input "tbb"
click at [193, 51] on span "In-Person [GEOGRAPHIC_DATA], [GEOGRAPHIC_DATA]" at bounding box center [304, 50] width 339 height 6
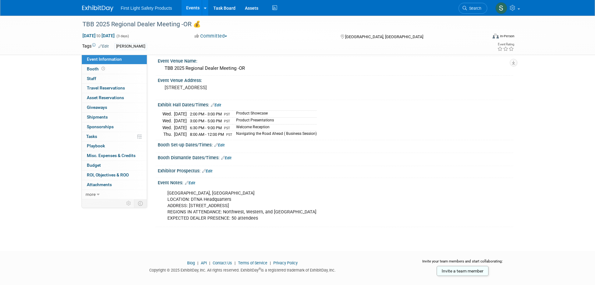
scroll to position [26, 0]
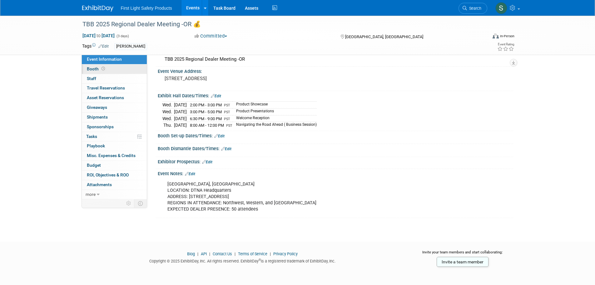
click at [115, 68] on link "Booth" at bounding box center [114, 68] width 65 height 9
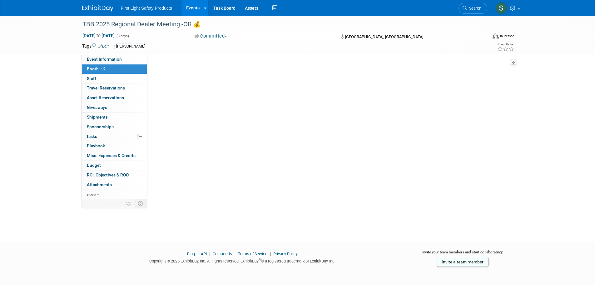
scroll to position [0, 0]
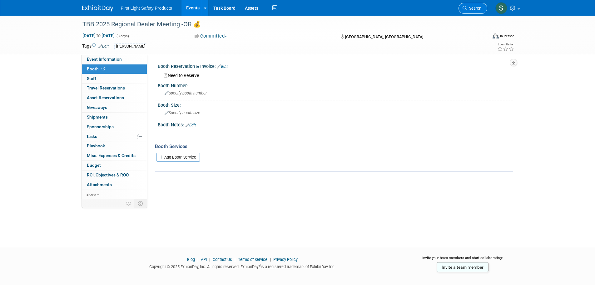
click at [465, 7] on icon at bounding box center [465, 8] width 4 height 4
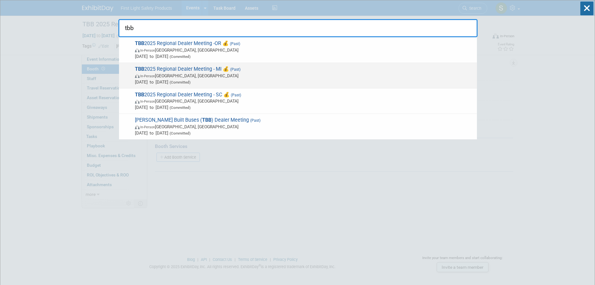
type input "tbb"
click at [230, 73] on span "In-Person Detroit, MI" at bounding box center [304, 75] width 339 height 6
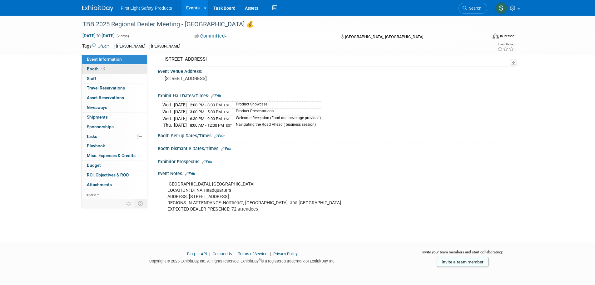
click at [94, 68] on span "Booth" at bounding box center [96, 68] width 19 height 5
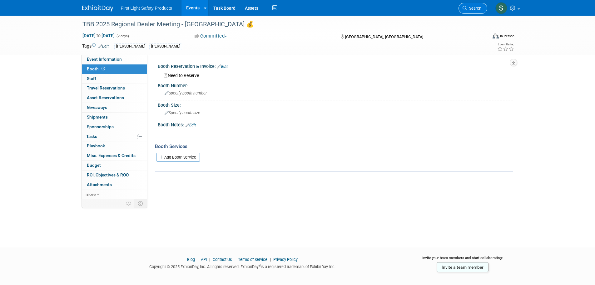
drag, startPoint x: 473, startPoint y: 10, endPoint x: 463, endPoint y: 13, distance: 9.7
click at [473, 10] on span "Search" at bounding box center [474, 8] width 14 height 5
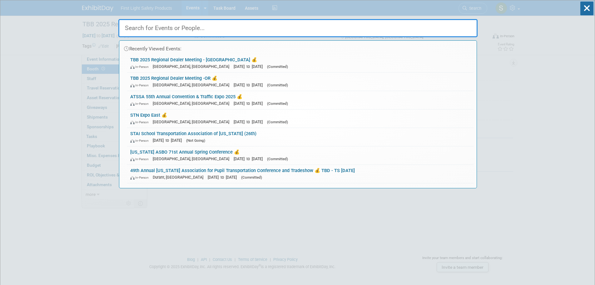
paste input "NSC Safety Expo"
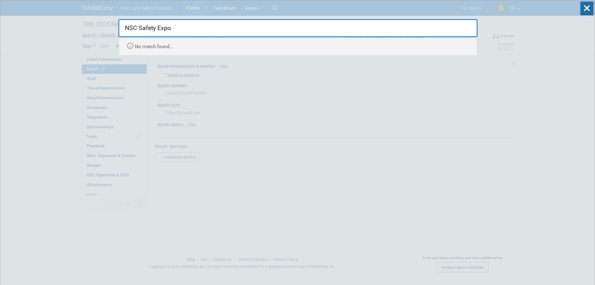
drag, startPoint x: 174, startPoint y: 29, endPoint x: 135, endPoint y: 30, distance: 39.0
click at [135, 30] on input "NSC Safety Expo" at bounding box center [297, 28] width 359 height 18
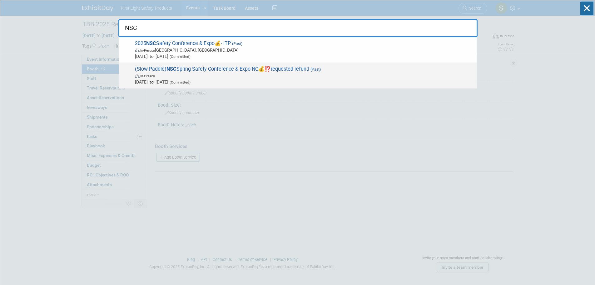
type input "NSC"
click at [181, 71] on span "(Slow Paddle) NSC Spring Safety Conference & Expo NC💰⁉️requested refund (Past) …" at bounding box center [303, 75] width 341 height 19
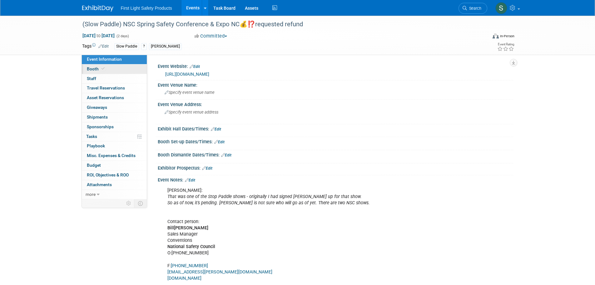
click at [115, 70] on link "Booth" at bounding box center [114, 68] width 65 height 9
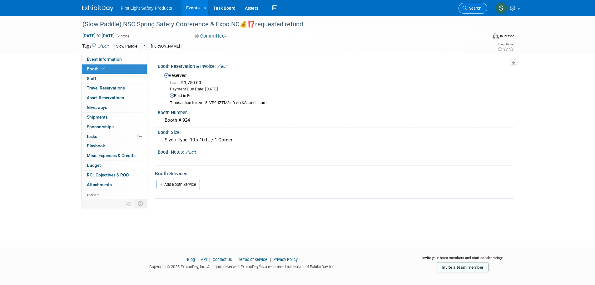
click at [465, 10] on icon at bounding box center [465, 8] width 4 height 4
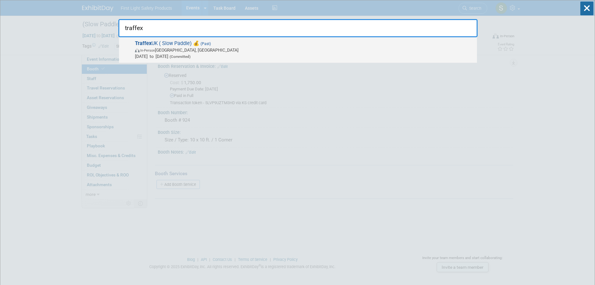
type input "traffex"
click at [196, 54] on span "May 21, 2025 to May 22, 2025 (Committed)" at bounding box center [304, 56] width 339 height 6
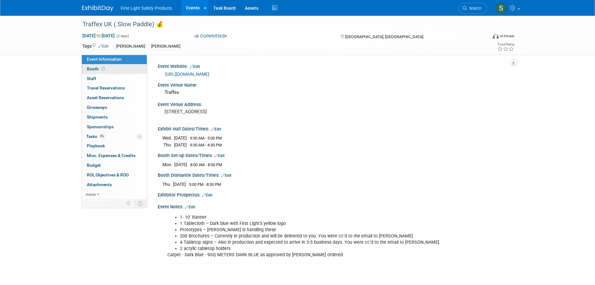
click at [104, 69] on icon at bounding box center [103, 68] width 3 height 3
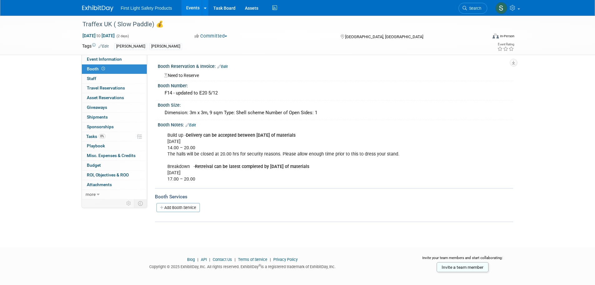
drag, startPoint x: 473, startPoint y: 8, endPoint x: 437, endPoint y: 36, distance: 45.5
click at [473, 8] on span "Search" at bounding box center [474, 8] width 14 height 5
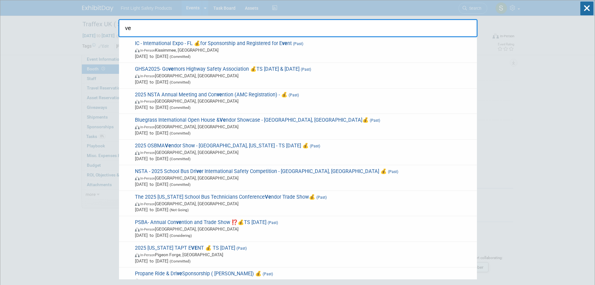
type input "v"
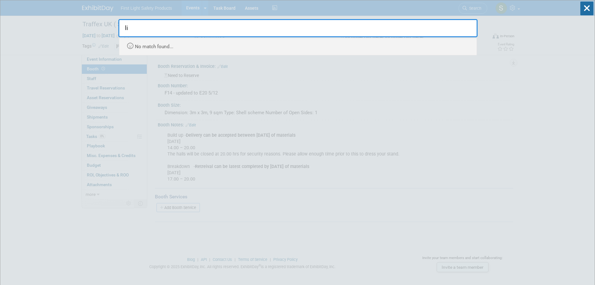
type input "l"
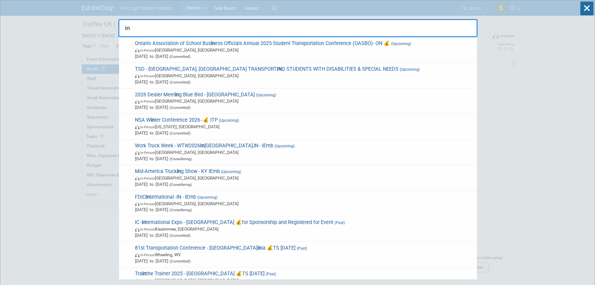
type input "i"
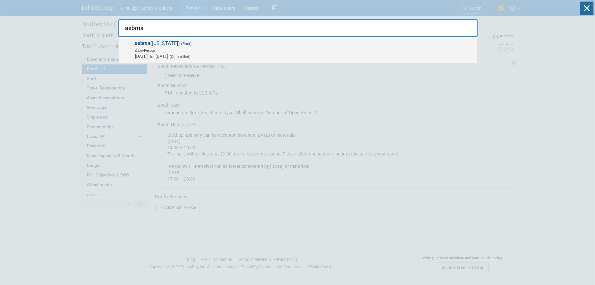
type input "asbma"
click at [191, 54] on span "(Committed)" at bounding box center [179, 56] width 22 height 4
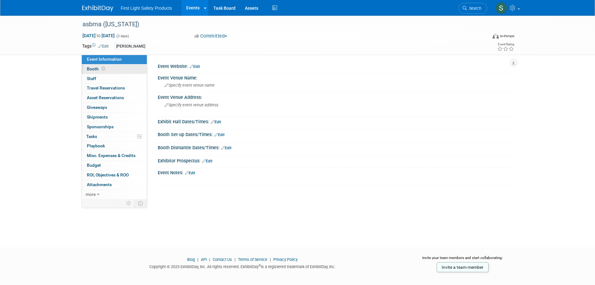
click at [107, 69] on link "Booth" at bounding box center [114, 68] width 65 height 9
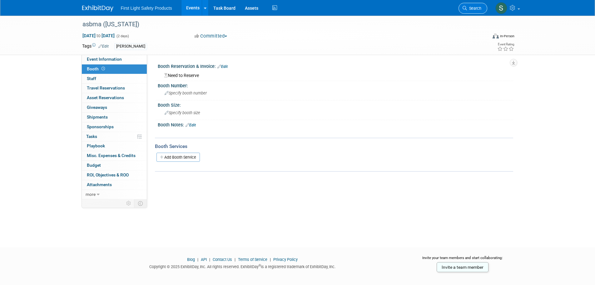
click at [476, 10] on span "Search" at bounding box center [474, 8] width 14 height 5
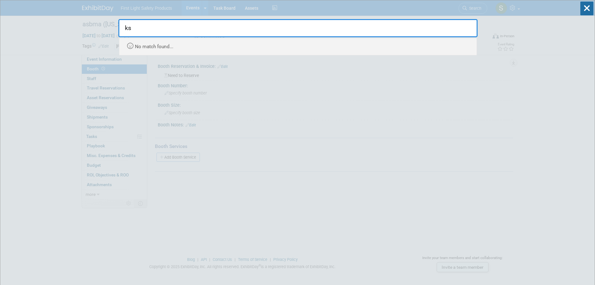
type input "k"
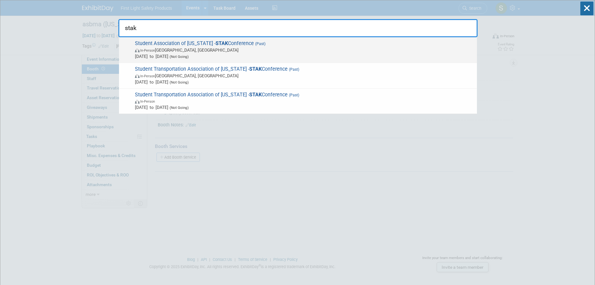
type input "stak"
click at [201, 52] on span "In-Person Lexington, KY" at bounding box center [304, 50] width 339 height 6
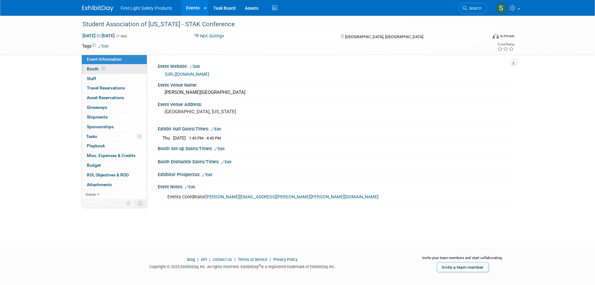
click at [117, 70] on link "Booth" at bounding box center [114, 68] width 65 height 9
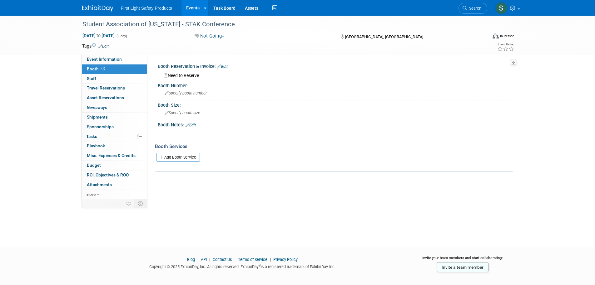
click at [478, 9] on span "Search" at bounding box center [474, 8] width 14 height 5
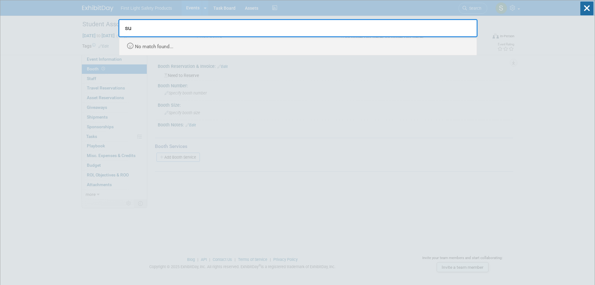
type input "s"
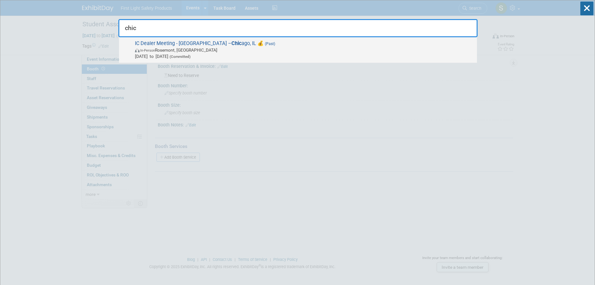
type input "chic"
click at [173, 53] on span "[DATE] to [DATE] (Committed)" at bounding box center [304, 56] width 339 height 6
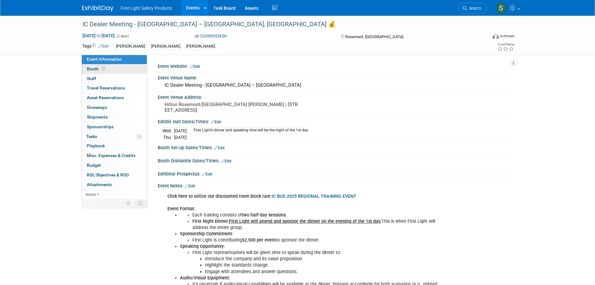
click at [115, 68] on link "Booth" at bounding box center [114, 68] width 65 height 9
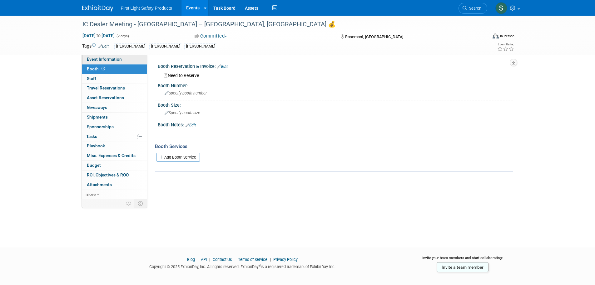
click at [94, 59] on span "Event Information" at bounding box center [104, 59] width 35 height 5
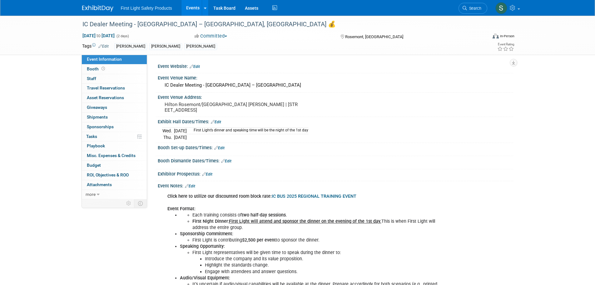
click at [480, 10] on link "Search" at bounding box center [473, 8] width 29 height 11
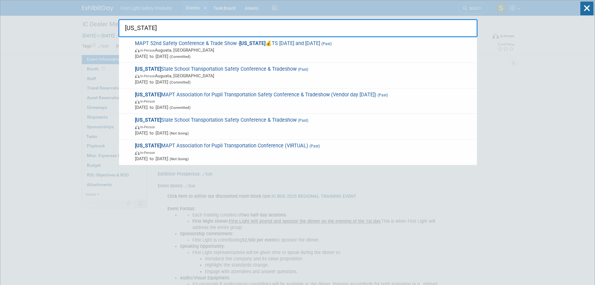
type input "maine"
click at [198, 48] on span "In-Person Augusta, ME" at bounding box center [304, 50] width 339 height 6
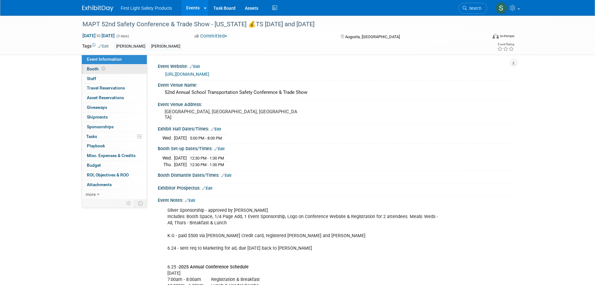
click at [102, 67] on icon at bounding box center [103, 68] width 3 height 3
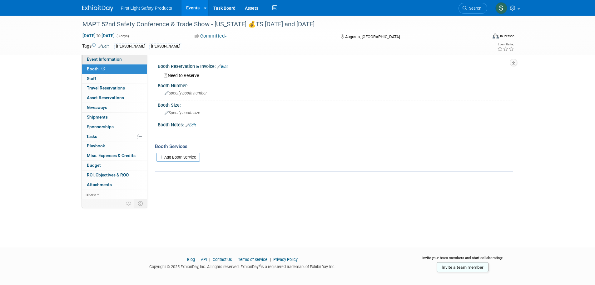
click at [122, 62] on link "Event Information" at bounding box center [114, 59] width 65 height 9
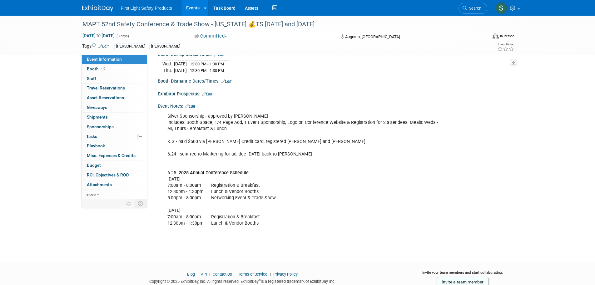
scroll to position [83, 0]
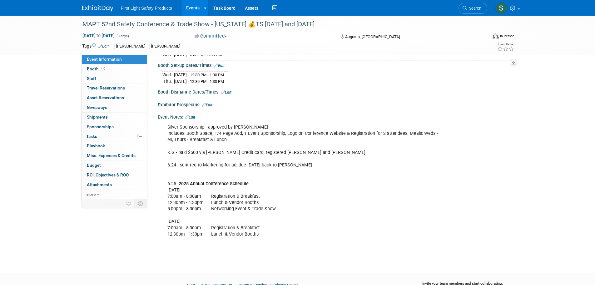
click at [467, 12] on link "Search" at bounding box center [473, 8] width 29 height 11
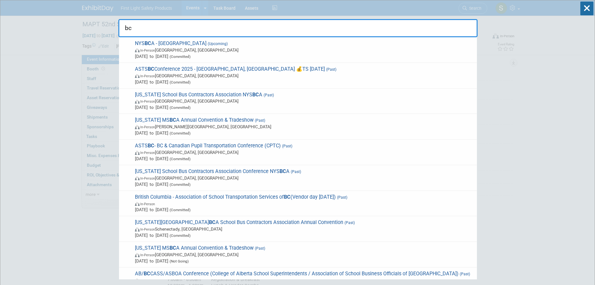
type input "b"
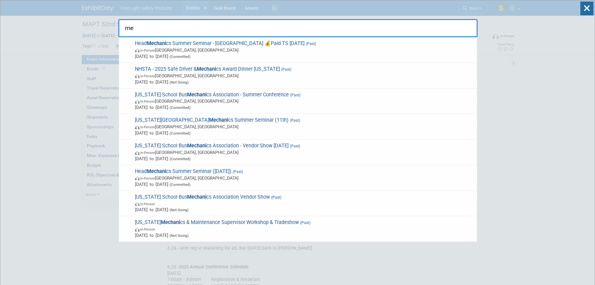
type input "m"
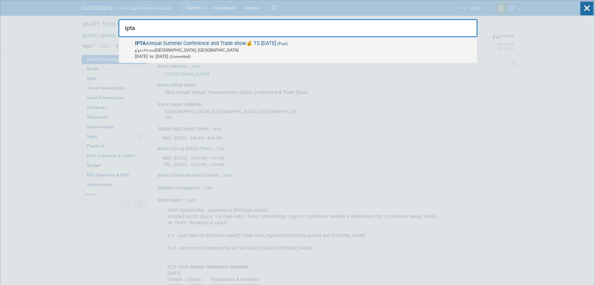
type input "ipta"
click at [200, 50] on span "In-Person Des Moines, IA" at bounding box center [304, 50] width 339 height 6
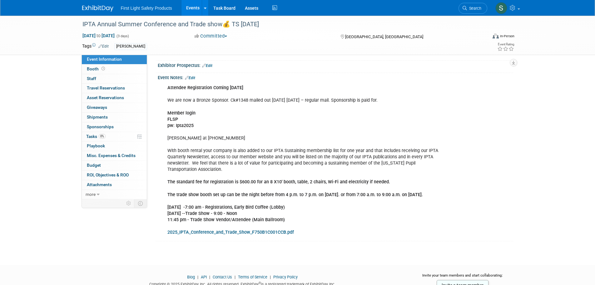
scroll to position [125, 0]
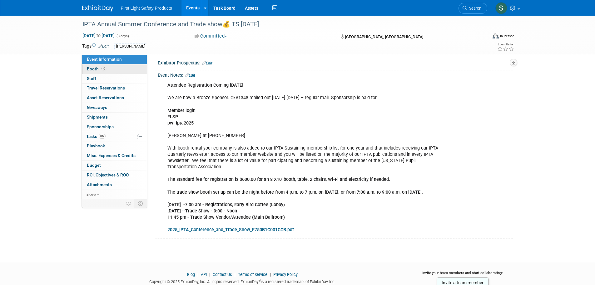
click at [109, 71] on link "Booth" at bounding box center [114, 68] width 65 height 9
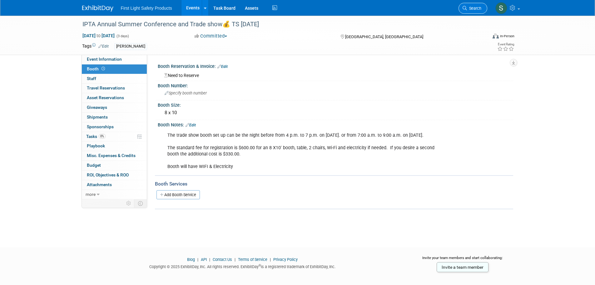
click at [459, 7] on link "Search" at bounding box center [473, 8] width 29 height 11
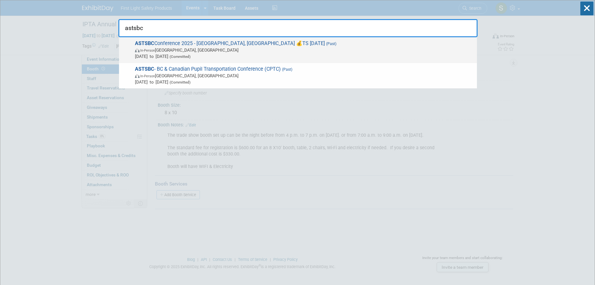
type input "astsbc"
click at [199, 50] on span "In-Person Penticton, Canada" at bounding box center [304, 50] width 339 height 6
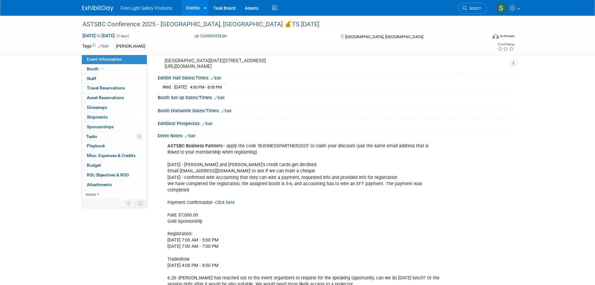
scroll to position [126, 0]
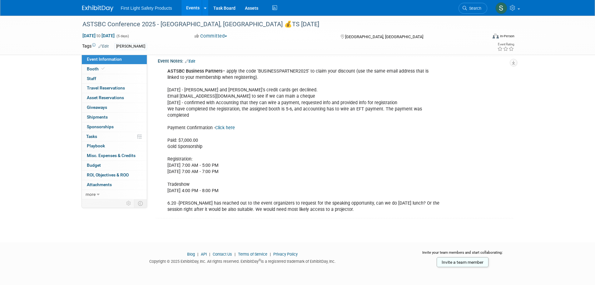
drag, startPoint x: 319, startPoint y: 168, endPoint x: 312, endPoint y: 174, distance: 9.6
click at [319, 168] on div "ASTSBC Business Partners – apply the code ‘BUSINESSPARTNER2025’ to claim your d…" at bounding box center [303, 140] width 281 height 151
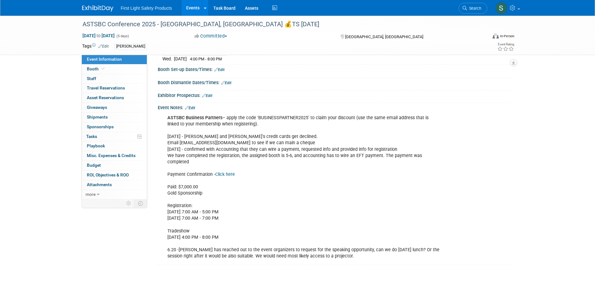
scroll to position [1, 0]
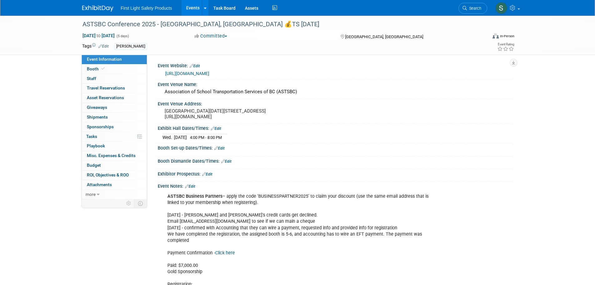
click at [474, 6] on link "Search" at bounding box center [473, 8] width 29 height 11
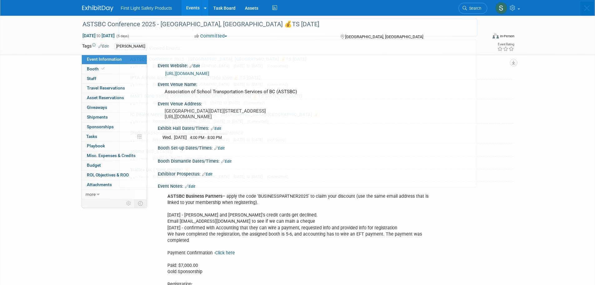
scroll to position [0, 0]
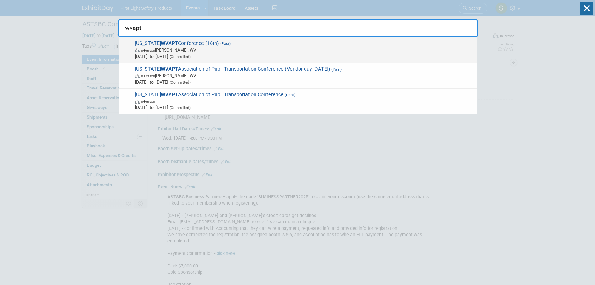
type input "wvapt"
click at [207, 45] on span "West Virginia WVAPT Conference (16th) (Past) In-Person Davis, WV Jul 15, 2024 t…" at bounding box center [303, 49] width 341 height 19
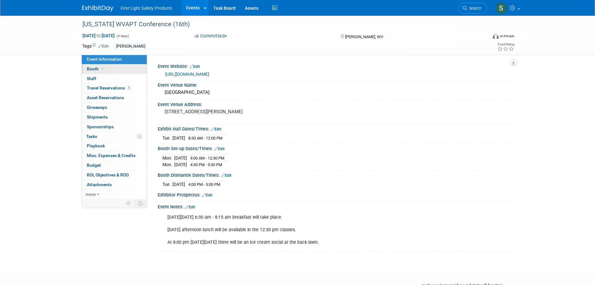
click at [117, 71] on link "Booth" at bounding box center [114, 68] width 65 height 9
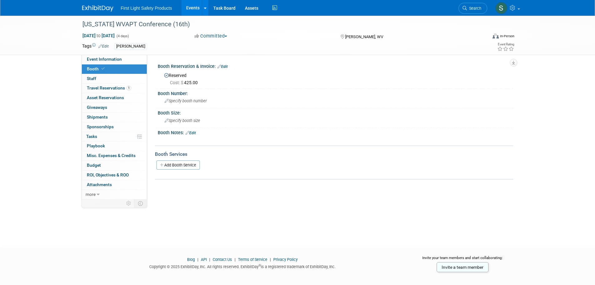
click at [467, 5] on link "Search" at bounding box center [473, 8] width 29 height 11
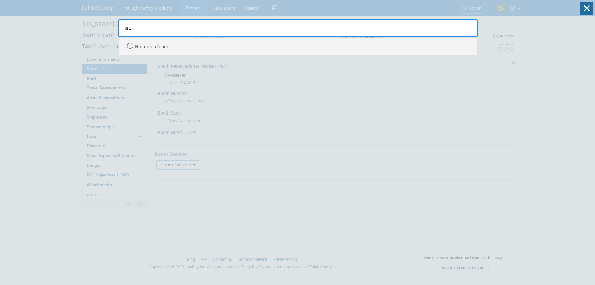
type input "a"
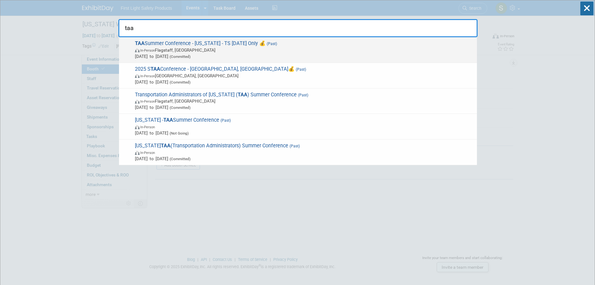
type input "taa"
click at [193, 50] on span "In-Person Flagstaff, AZ" at bounding box center [304, 50] width 339 height 6
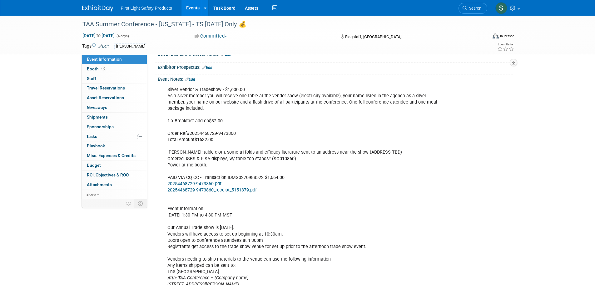
scroll to position [125, 0]
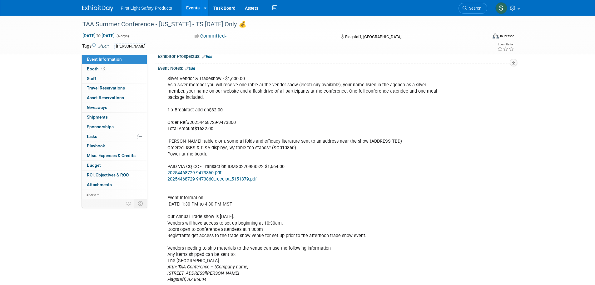
drag, startPoint x: 321, startPoint y: 197, endPoint x: 326, endPoint y: 216, distance: 20.0
click at [321, 197] on div "Silver Vendor & Tradeshow - $1,600.00 As a silver member you will receive one t…" at bounding box center [303, 216] width 281 height 289
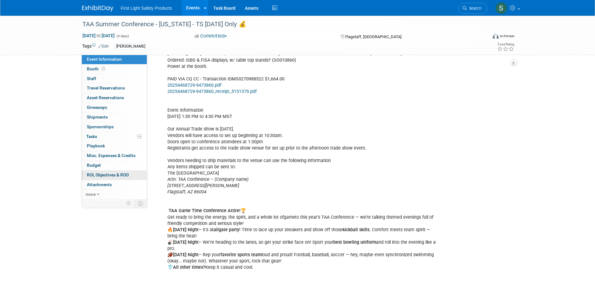
scroll to position [146, 0]
